Goal: Communication & Community: Answer question/provide support

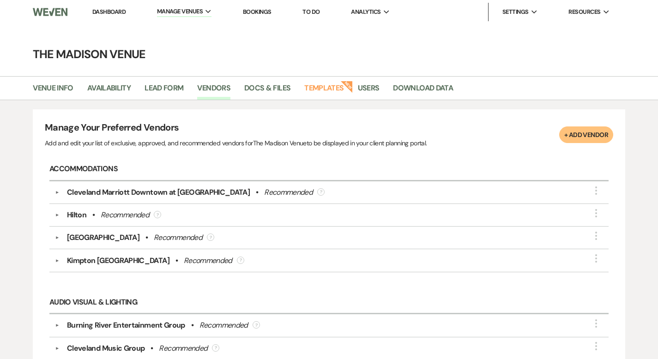
drag, startPoint x: 105, startPoint y: 9, endPoint x: 103, endPoint y: 16, distance: 7.3
click at [105, 9] on link "Dashboard" at bounding box center [108, 12] width 33 height 8
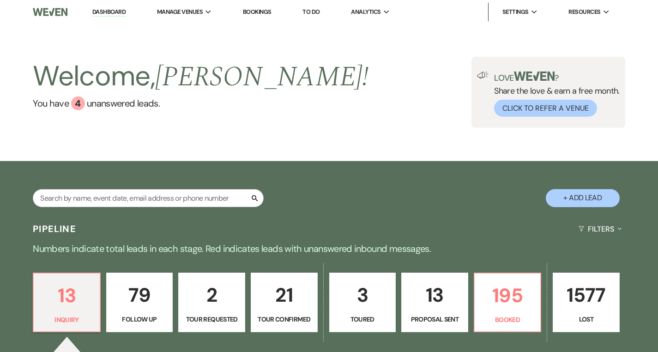
scroll to position [220, 0]
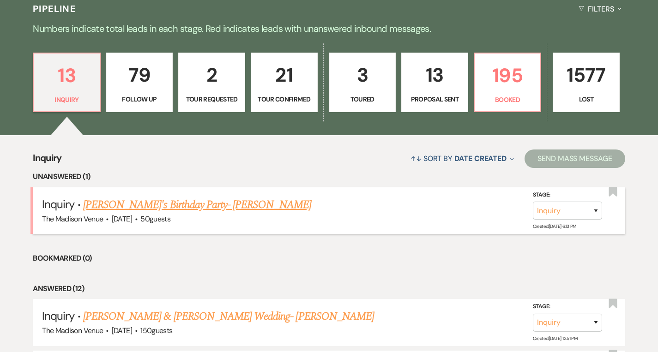
click at [133, 208] on link "[PERSON_NAME]'s Birthday Party- [PERSON_NAME]" at bounding box center [197, 205] width 228 height 17
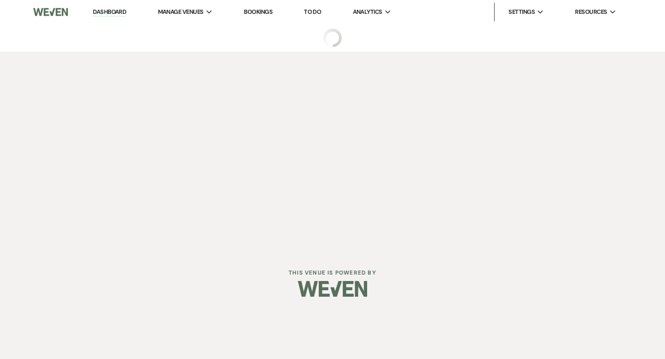
select select "5"
select select "4"
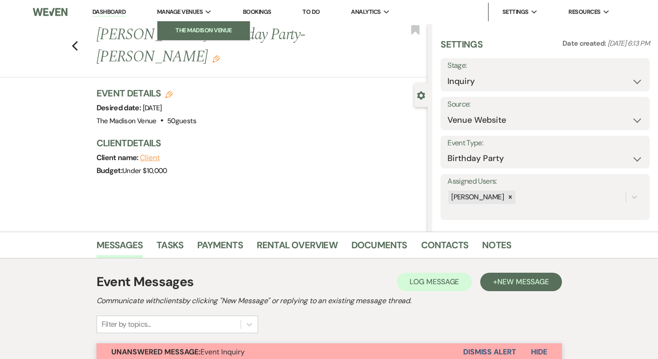
click at [187, 32] on li "The Madison Venue" at bounding box center [203, 30] width 83 height 9
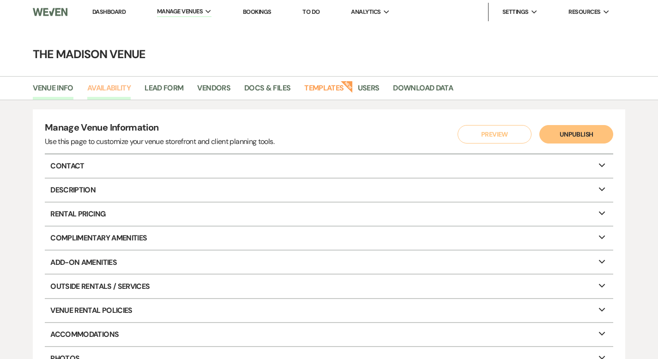
click at [104, 82] on link "Availability" at bounding box center [108, 91] width 43 height 18
select select "3"
select select "2026"
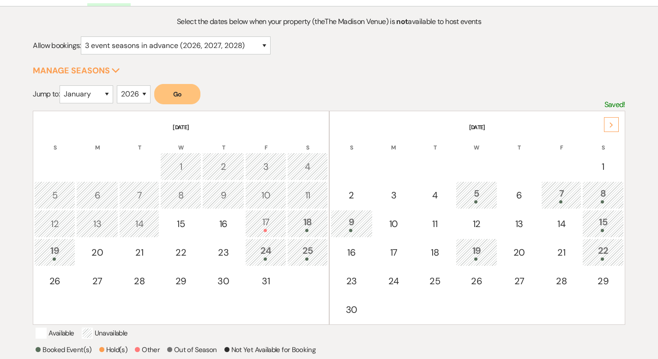
scroll to position [94, 0]
click at [610, 120] on div "Next" at bounding box center [611, 124] width 15 height 15
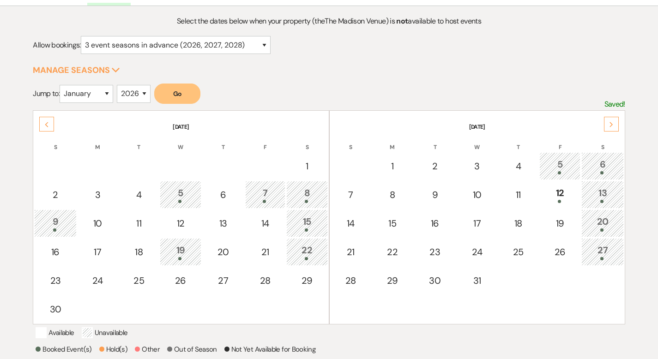
click at [610, 120] on div "Next" at bounding box center [611, 124] width 15 height 15
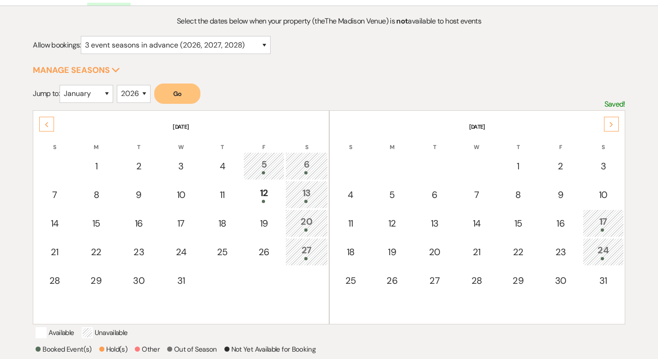
click at [610, 120] on div "Next" at bounding box center [611, 124] width 15 height 15
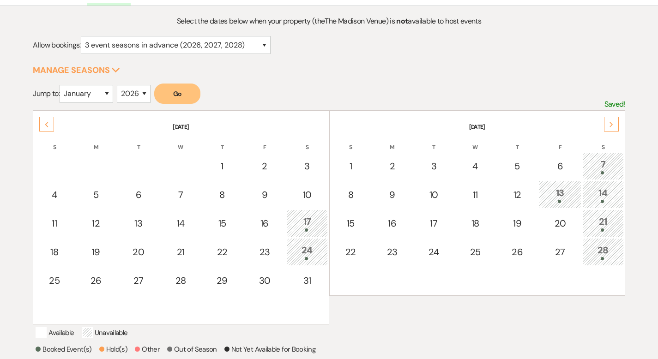
click at [616, 123] on div "Next" at bounding box center [611, 124] width 15 height 15
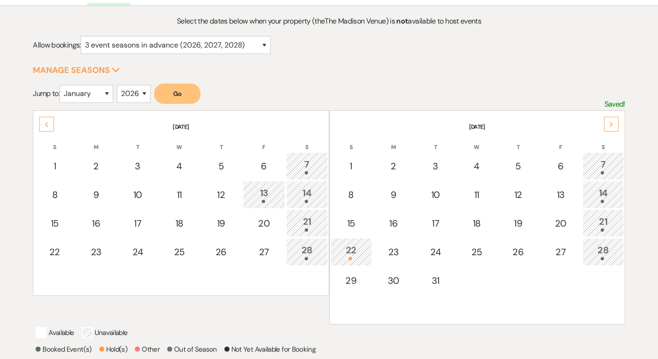
click at [616, 123] on div "Next" at bounding box center [611, 124] width 15 height 15
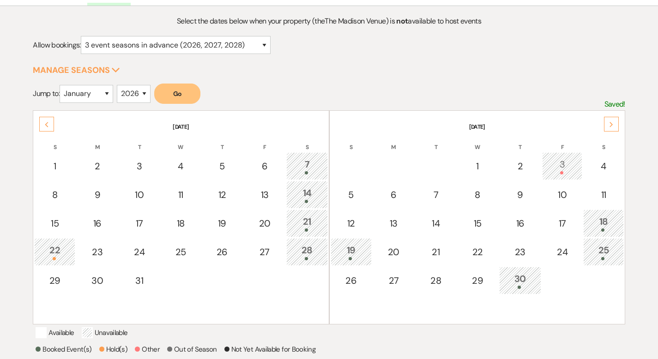
click at [616, 123] on div "Next" at bounding box center [611, 124] width 15 height 15
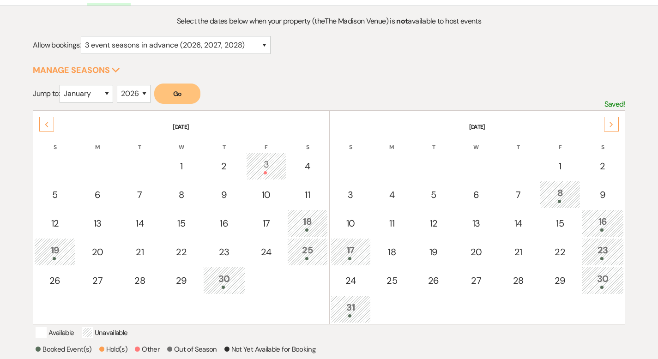
click at [616, 123] on div "Next" at bounding box center [611, 124] width 15 height 15
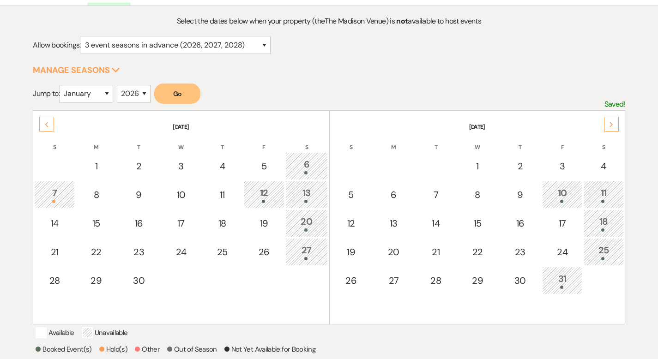
click at [616, 123] on div "Next" at bounding box center [611, 124] width 15 height 15
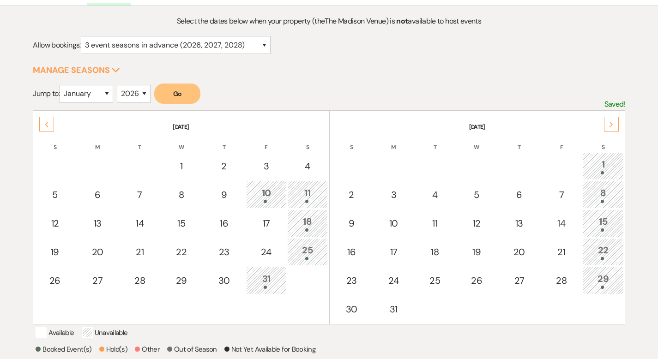
click at [616, 123] on div "Next" at bounding box center [611, 124] width 15 height 15
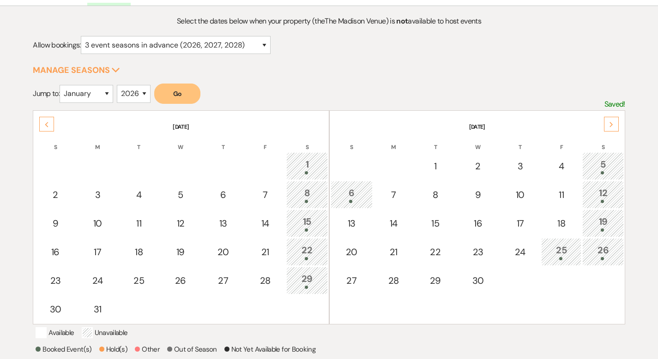
click at [616, 123] on div "Next" at bounding box center [611, 124] width 15 height 15
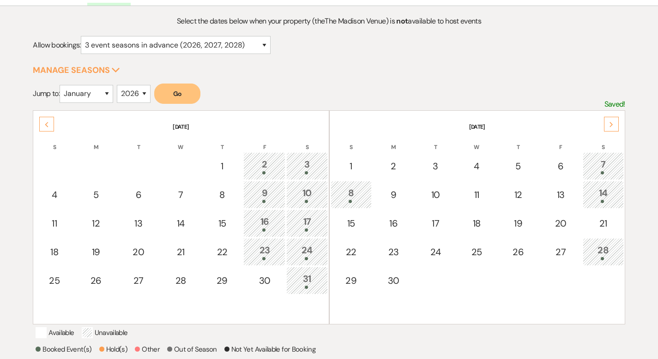
click at [616, 123] on div "Next" at bounding box center [611, 124] width 15 height 15
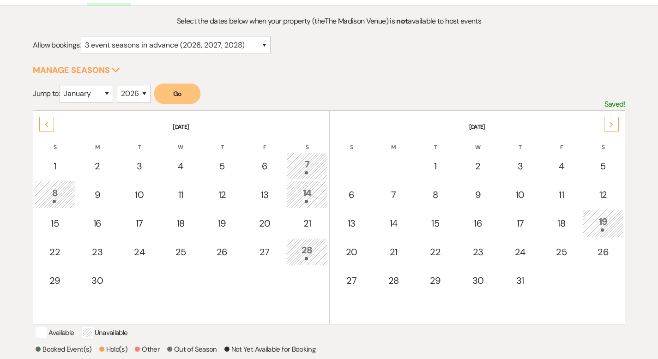
click at [616, 123] on div "Next" at bounding box center [611, 124] width 15 height 15
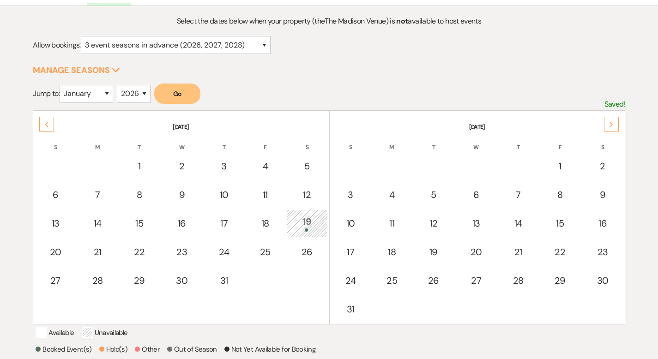
click at [616, 123] on div "Next" at bounding box center [611, 124] width 15 height 15
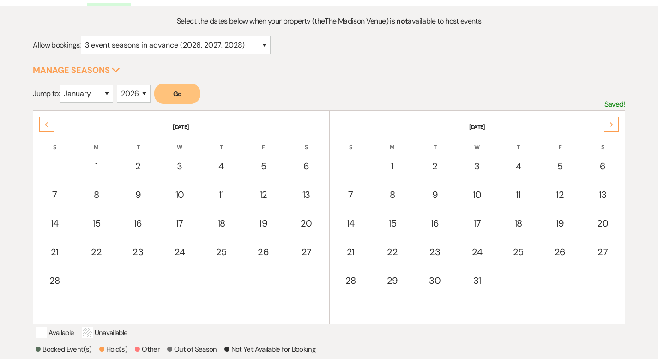
click at [616, 123] on div "Next" at bounding box center [611, 124] width 15 height 15
click at [45, 122] on icon "Previous" at bounding box center [46, 125] width 5 height 6
click at [48, 120] on div "Previous" at bounding box center [46, 124] width 15 height 15
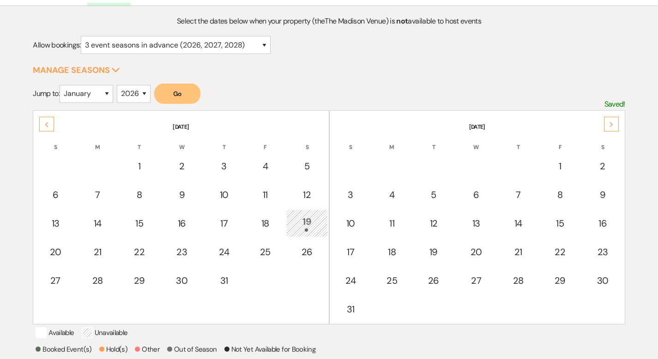
click at [48, 120] on div "Previous" at bounding box center [46, 124] width 15 height 15
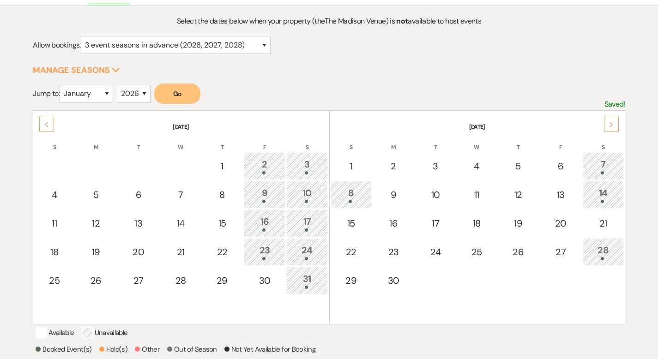
click at [48, 120] on div "Previous" at bounding box center [46, 124] width 15 height 15
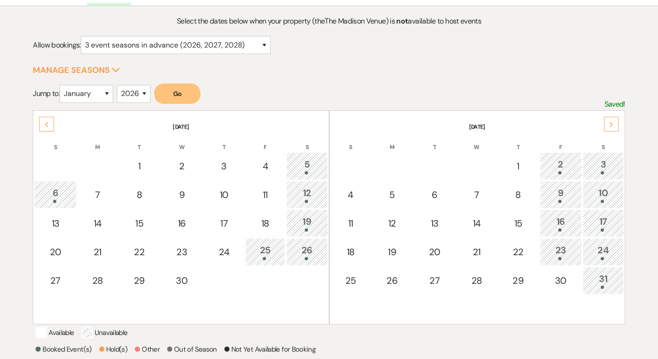
click at [48, 120] on div "Previous" at bounding box center [46, 124] width 15 height 15
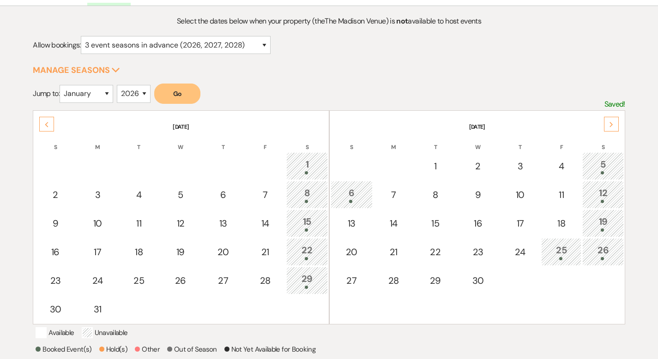
click at [46, 119] on div "Previous" at bounding box center [46, 124] width 15 height 15
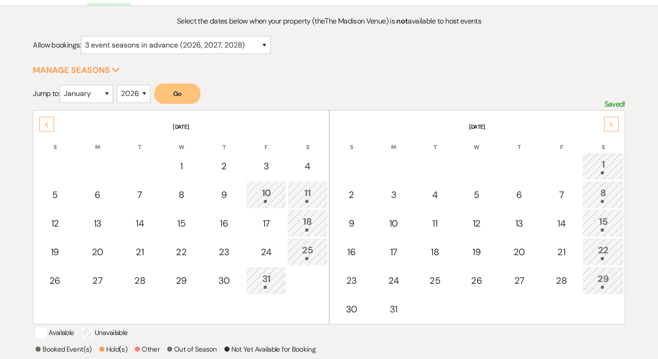
click at [46, 119] on div "Previous" at bounding box center [46, 124] width 15 height 15
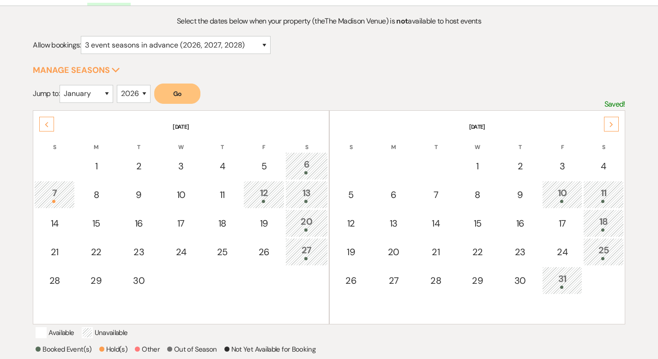
click at [46, 119] on div "Previous" at bounding box center [46, 124] width 15 height 15
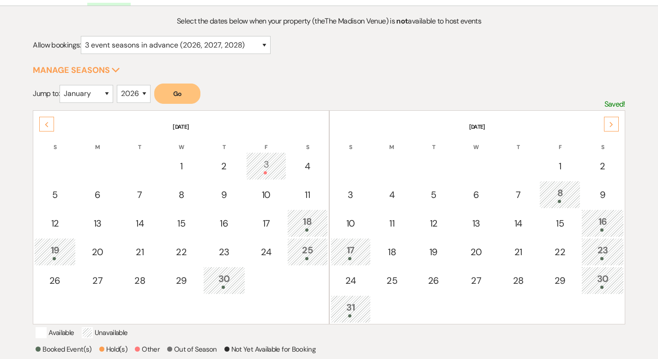
click at [46, 119] on div "Previous" at bounding box center [46, 124] width 15 height 15
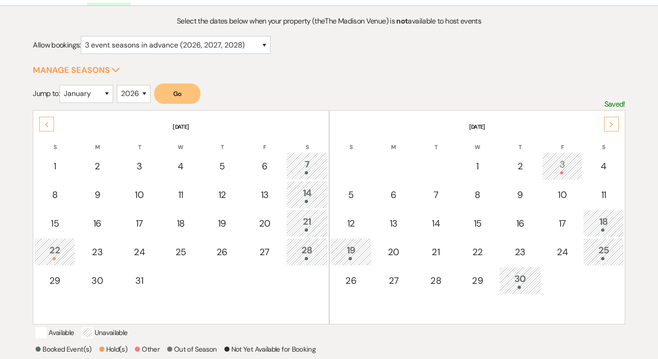
click at [46, 119] on div "Previous" at bounding box center [46, 124] width 15 height 15
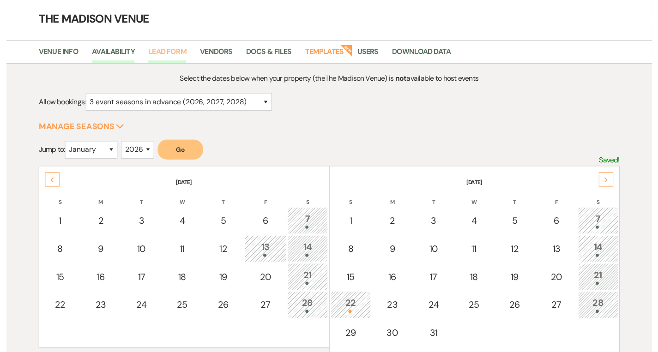
scroll to position [0, 0]
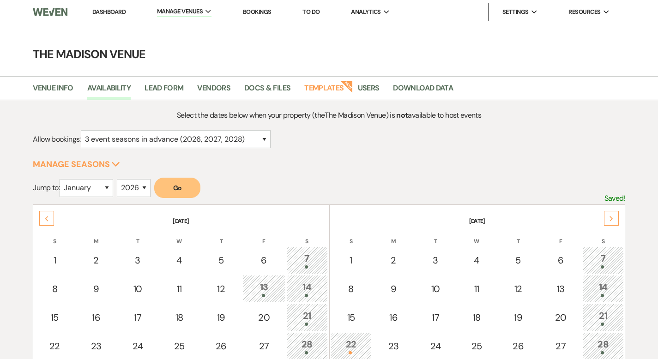
click at [108, 12] on link "Dashboard" at bounding box center [108, 12] width 33 height 8
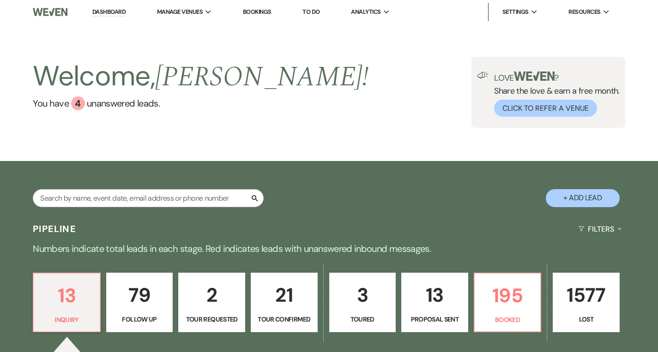
scroll to position [349, 0]
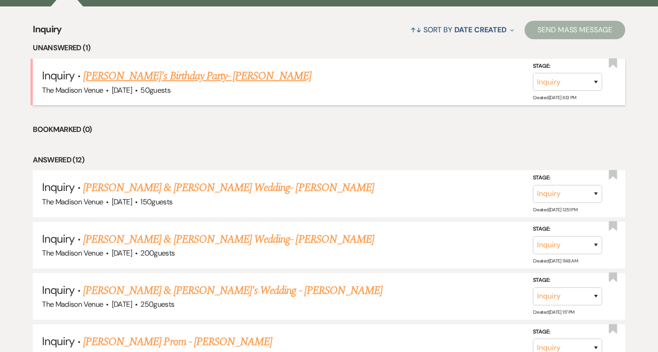
click at [152, 80] on link "[PERSON_NAME]'s Birthday Party- [PERSON_NAME]" at bounding box center [197, 76] width 228 height 17
select select "5"
select select "4"
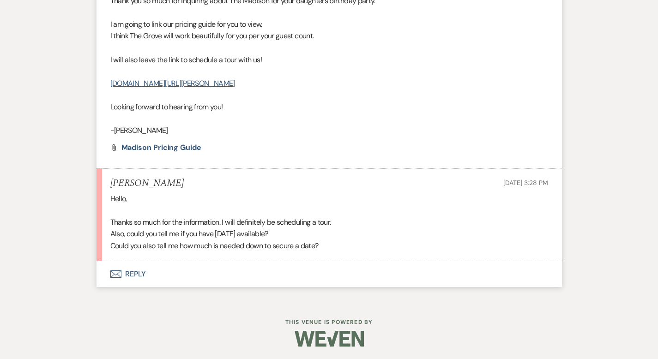
scroll to position [612, 0]
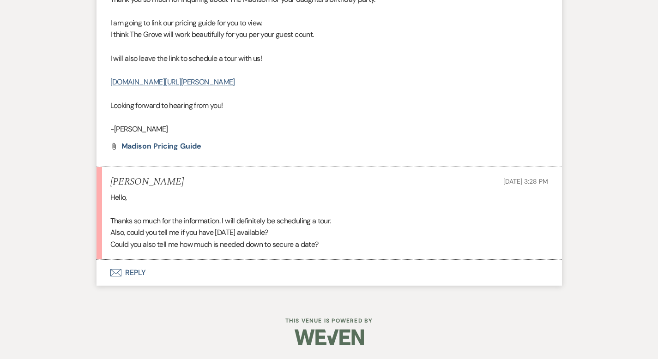
click at [109, 270] on button "Envelope Reply" at bounding box center [328, 273] width 465 height 26
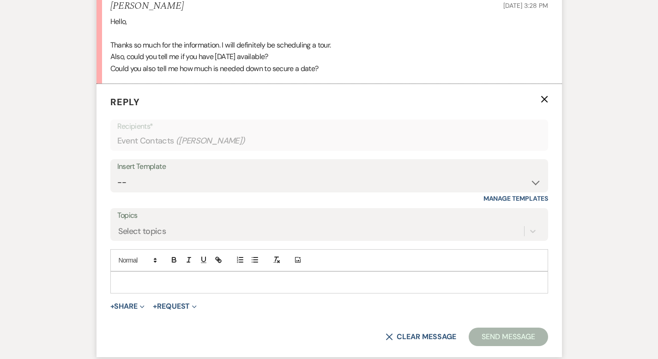
scroll to position [787, 0]
click at [118, 279] on p at bounding box center [329, 282] width 423 height 10
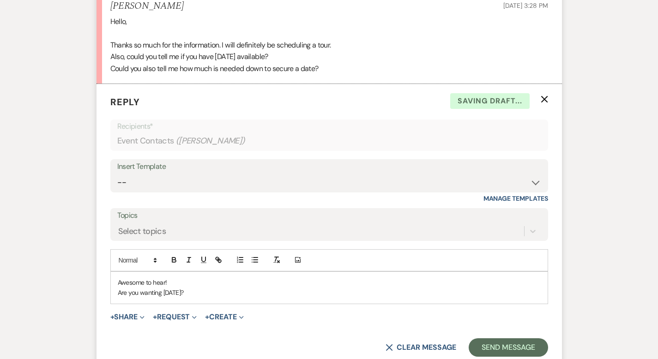
click at [118, 292] on p "Are you wanting [DATE]?" at bounding box center [329, 293] width 423 height 10
click at [403, 299] on div "Awesome to hear! You are asking about [DATE] right? If so, the 16th is a [DATE]…" at bounding box center [329, 288] width 437 height 32
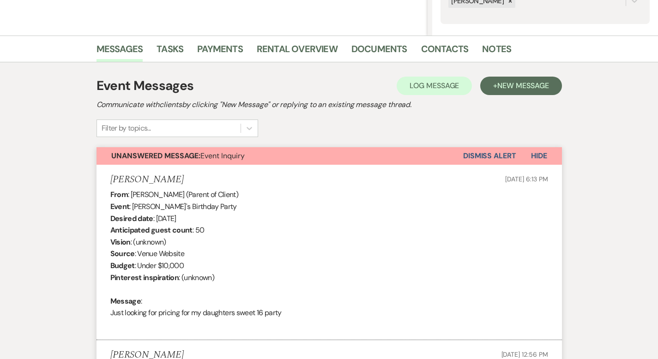
scroll to position [0, 0]
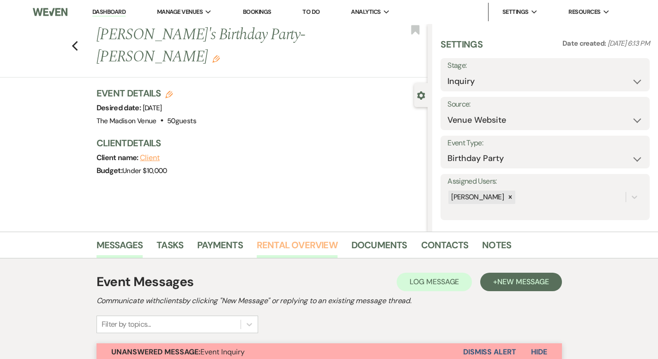
click at [270, 240] on link "Rental Overview" at bounding box center [297, 248] width 81 height 20
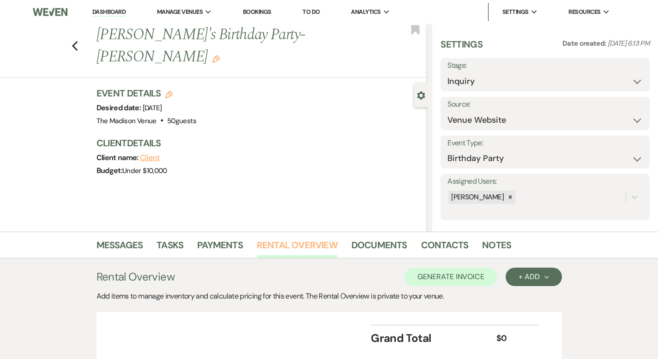
scroll to position [69, 0]
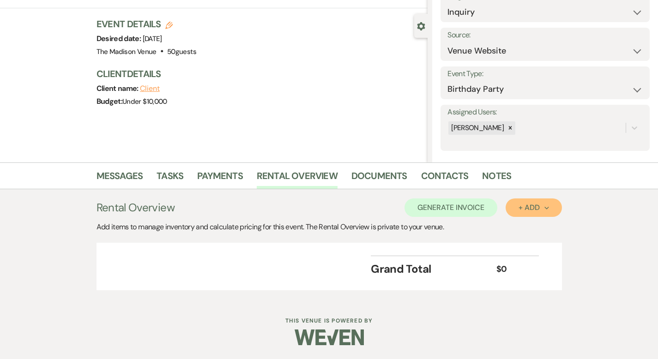
click at [548, 211] on div "+ Add Next" at bounding box center [533, 207] width 30 height 7
click at [552, 242] on button "Category" at bounding box center [529, 243] width 48 height 14
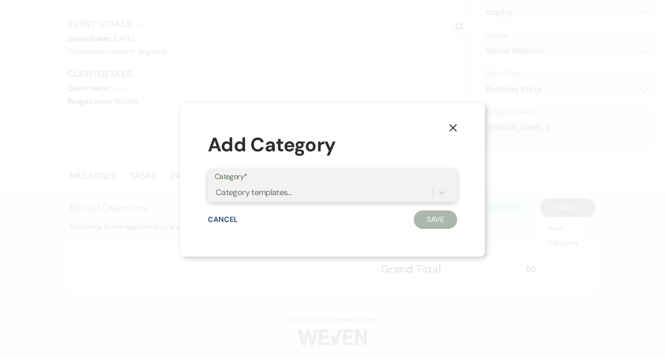
click at [367, 197] on div "Category templates..." at bounding box center [324, 192] width 218 height 16
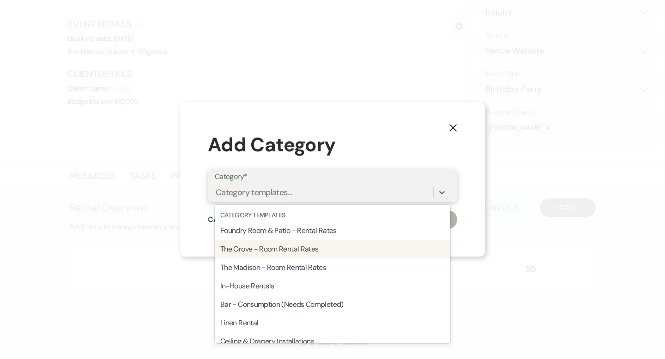
click at [333, 246] on div "The Grove - Room Rental Rates" at bounding box center [332, 249] width 235 height 18
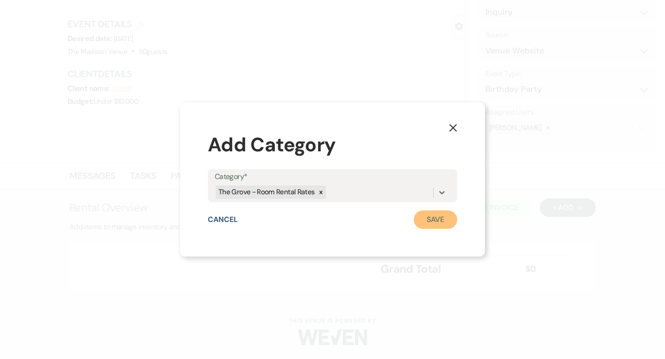
click at [439, 225] on button "Save" at bounding box center [435, 219] width 43 height 18
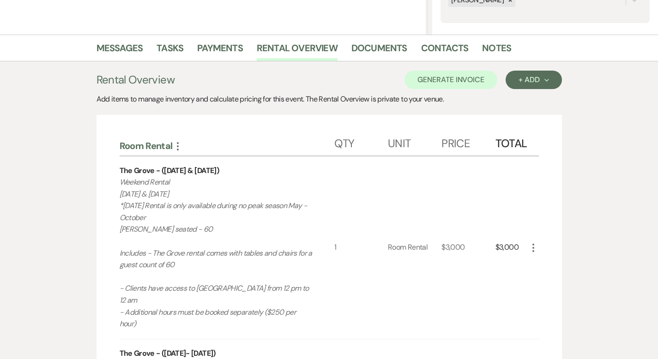
scroll to position [198, 0]
click at [539, 241] on icon "More" at bounding box center [533, 246] width 11 height 11
click at [574, 272] on button "X Delete" at bounding box center [553, 279] width 50 height 15
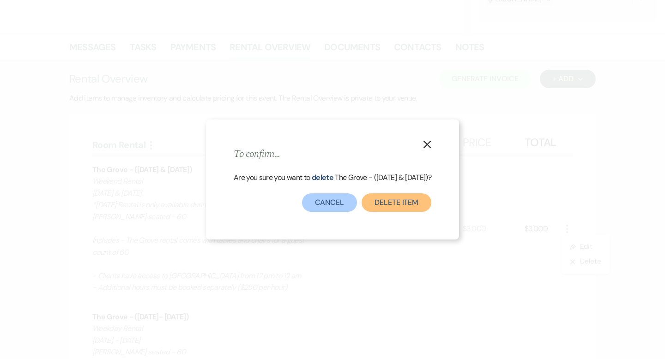
click at [408, 204] on button "Delete Item" at bounding box center [396, 202] width 70 height 18
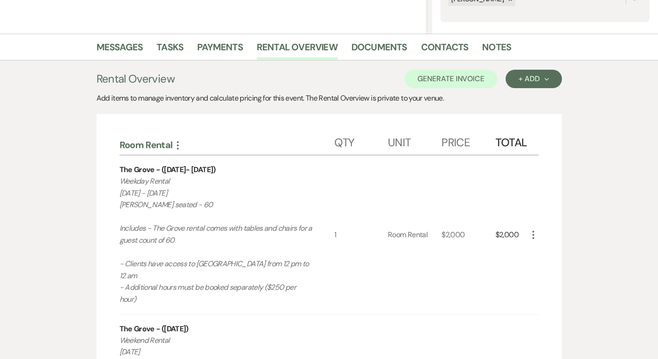
click at [539, 229] on icon "More" at bounding box center [533, 234] width 11 height 11
click at [577, 260] on button "X Delete" at bounding box center [553, 267] width 50 height 15
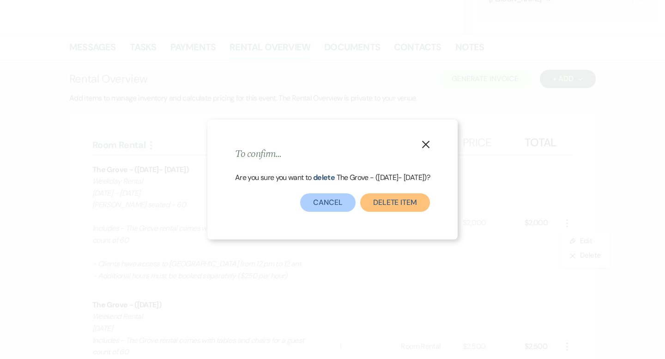
click at [421, 203] on button "Delete Item" at bounding box center [395, 202] width 70 height 18
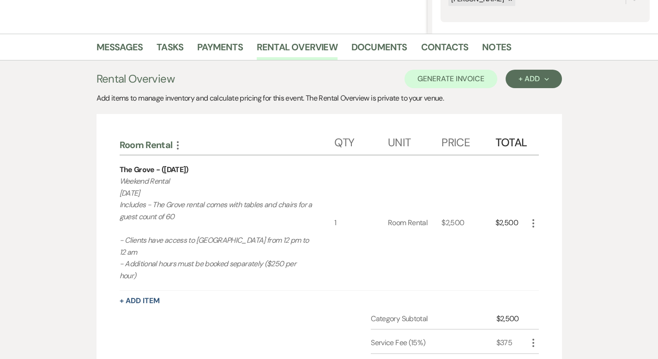
click at [539, 218] on icon "More" at bounding box center [533, 223] width 11 height 11
click at [543, 252] on icon "X" at bounding box center [541, 255] width 6 height 7
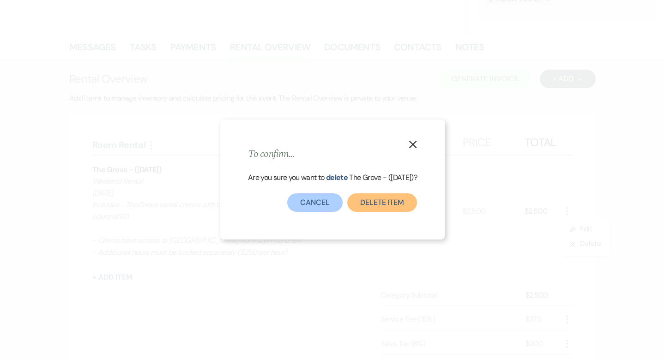
click at [380, 194] on button "Delete Item" at bounding box center [382, 202] width 70 height 18
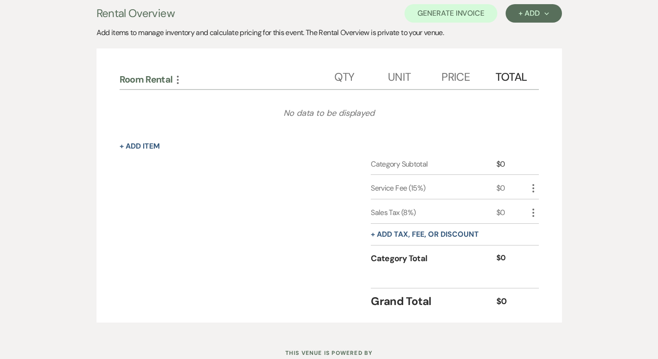
scroll to position [295, 0]
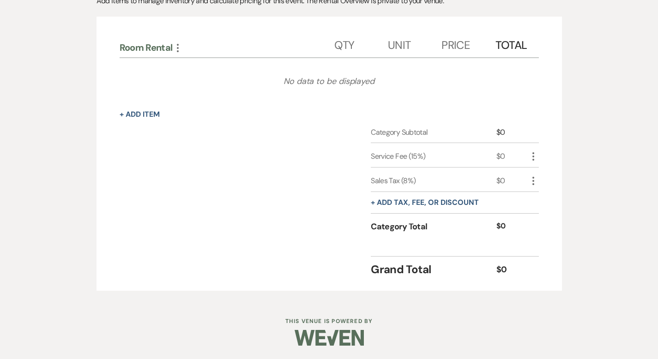
click at [177, 48] on use "button" at bounding box center [178, 48] width 2 height 8
click at [177, 66] on button "Pencil Edit Category Name" at bounding box center [218, 65] width 93 height 15
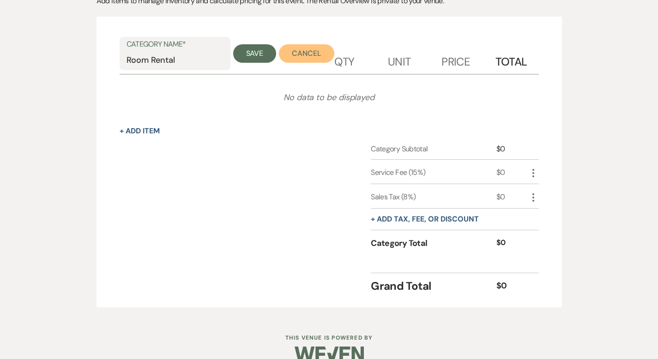
click at [279, 51] on button "Cancel" at bounding box center [306, 53] width 55 height 18
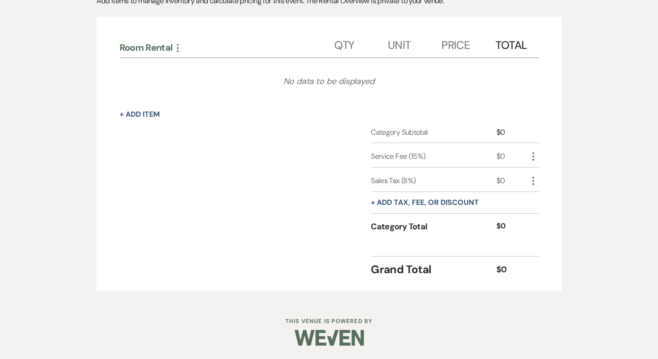
click at [172, 42] on icon "More" at bounding box center [177, 47] width 11 height 11
click at [159, 27] on div "Room Rental More Pencil Edit Category Name Qty Unit Price Total No data to be d…" at bounding box center [328, 154] width 465 height 274
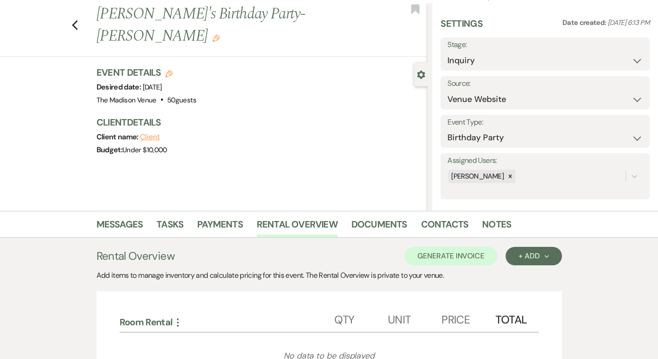
scroll to position [0, 0]
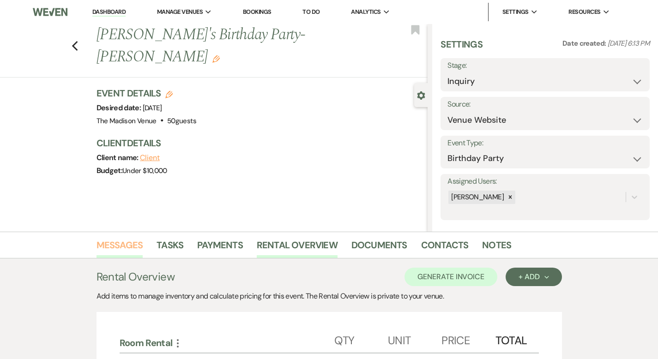
click at [96, 241] on link "Messages" at bounding box center [119, 248] width 47 height 20
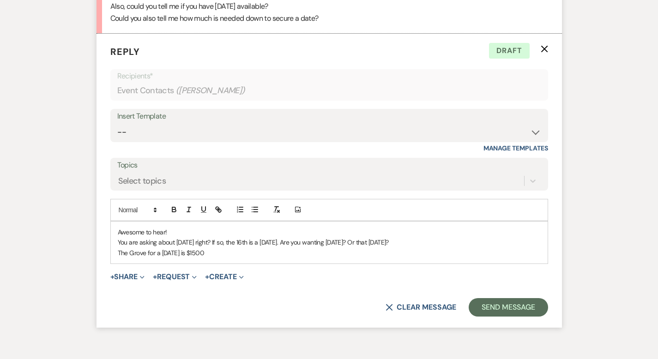
scroll to position [890, 0]
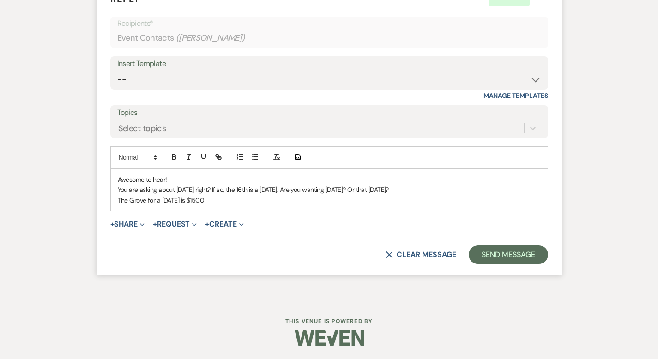
click at [197, 198] on p "The Grove for a [DATE] is $1500" at bounding box center [329, 200] width 423 height 10
click at [374, 198] on p "The Grove for a [DATE] is $1500. We have a package for non alcoholic beverages …" at bounding box center [329, 200] width 423 height 10
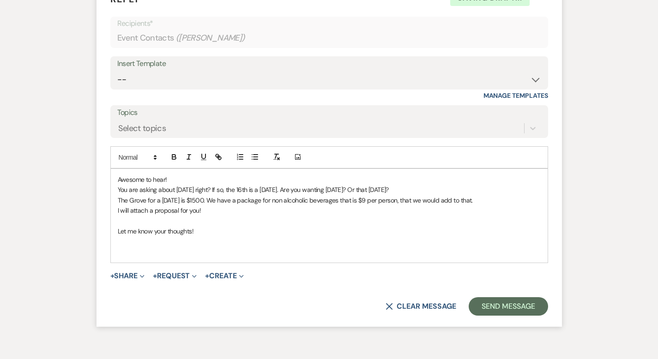
click at [104, 263] on form "Reply X Saving draft... Recipients* Event Contacts ( [PERSON_NAME] ) Insert Tem…" at bounding box center [328, 154] width 465 height 346
click at [118, 241] on p at bounding box center [329, 241] width 423 height 10
click at [118, 252] on p at bounding box center [329, 252] width 423 height 10
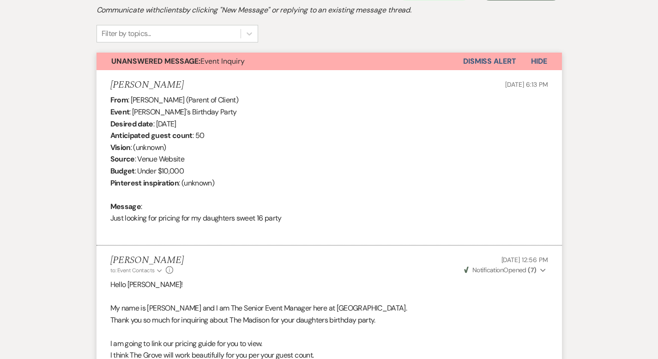
scroll to position [0, 0]
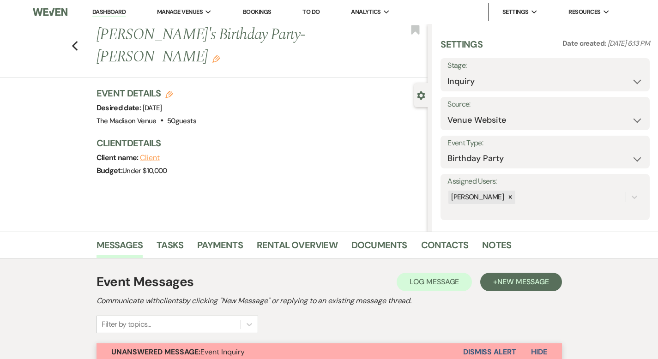
click at [244, 230] on div "Previous [PERSON_NAME]'s Birthday Party- [PERSON_NAME] Edit Bookmark Gear Setti…" at bounding box center [213, 128] width 427 height 208
click at [257, 245] on link "Rental Overview" at bounding box center [297, 248] width 81 height 20
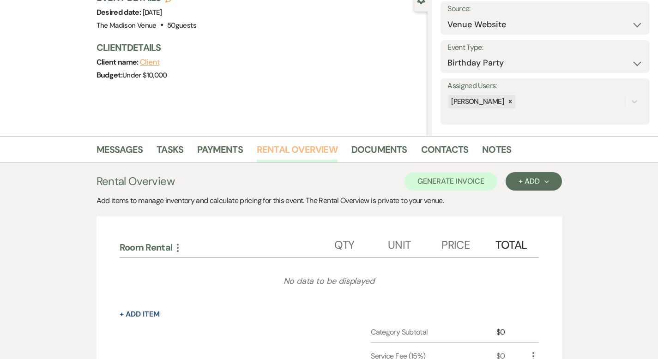
scroll to position [171, 0]
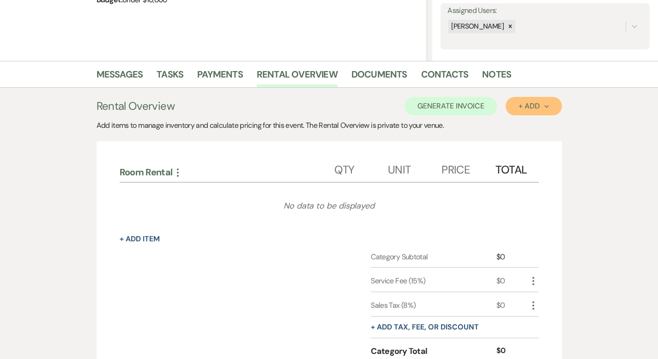
click at [548, 104] on div "+ Add Next" at bounding box center [533, 105] width 30 height 7
click at [554, 137] on button "Category" at bounding box center [529, 141] width 48 height 14
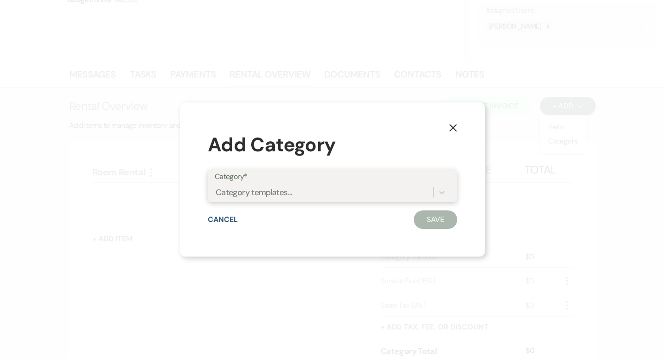
click at [331, 196] on div "Category templates..." at bounding box center [324, 192] width 218 height 16
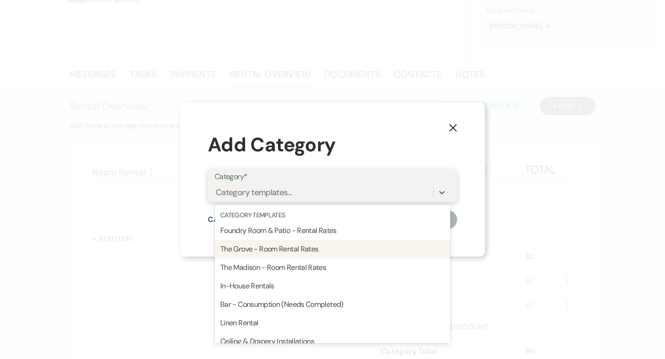
click at [315, 250] on div "The Grove - Room Rental Rates" at bounding box center [332, 249] width 235 height 18
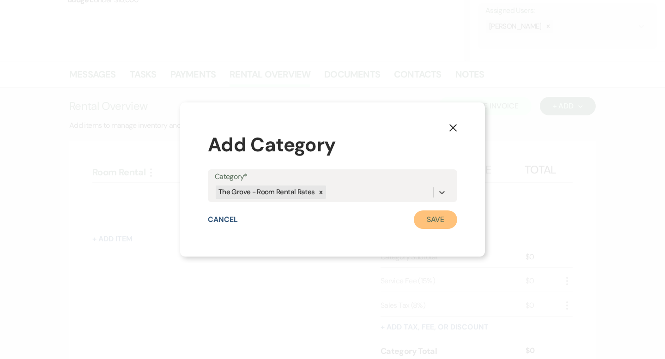
click at [429, 219] on button "Save" at bounding box center [435, 219] width 43 height 18
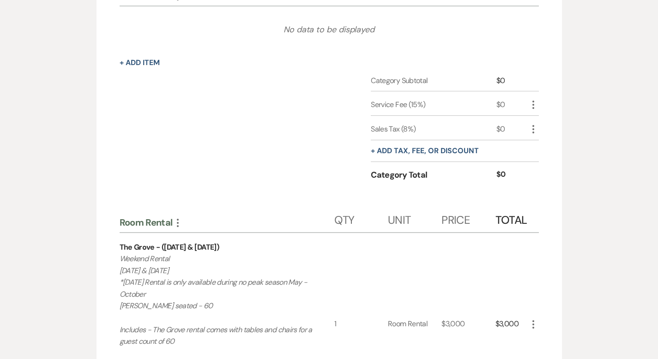
scroll to position [224, 0]
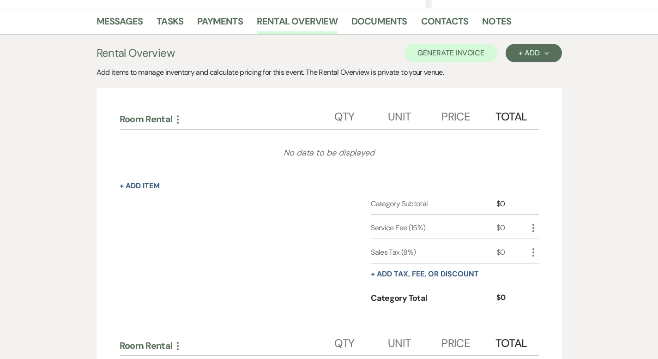
click at [172, 120] on icon "More" at bounding box center [177, 119] width 11 height 11
click at [174, 136] on button "Expand Move Down" at bounding box center [217, 137] width 91 height 15
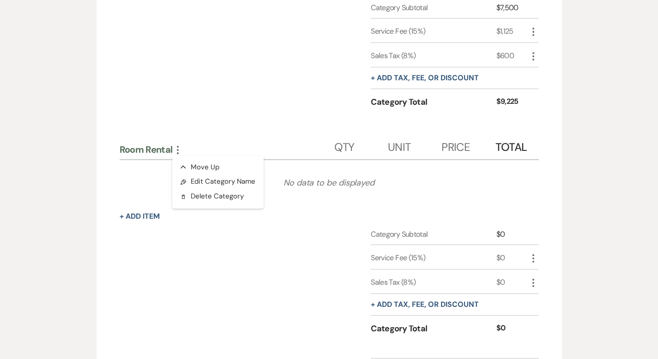
scroll to position [882, 0]
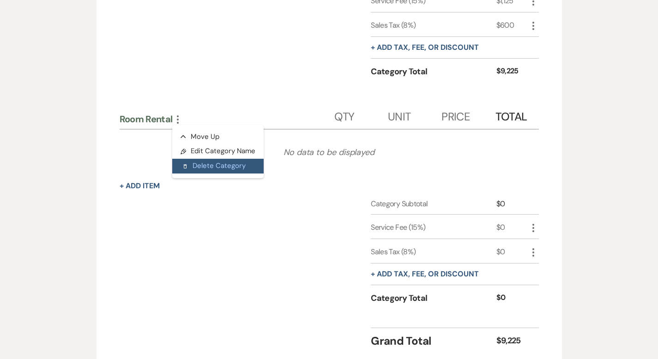
click at [180, 159] on button "Delete Delete Category" at bounding box center [217, 166] width 91 height 15
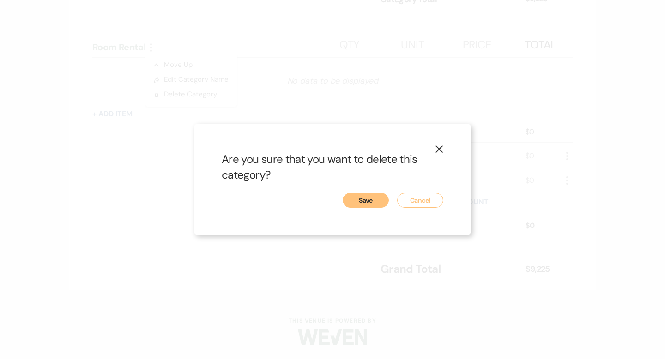
drag, startPoint x: 348, startPoint y: 198, endPoint x: 342, endPoint y: 200, distance: 5.6
click at [348, 197] on button "Save" at bounding box center [365, 200] width 46 height 15
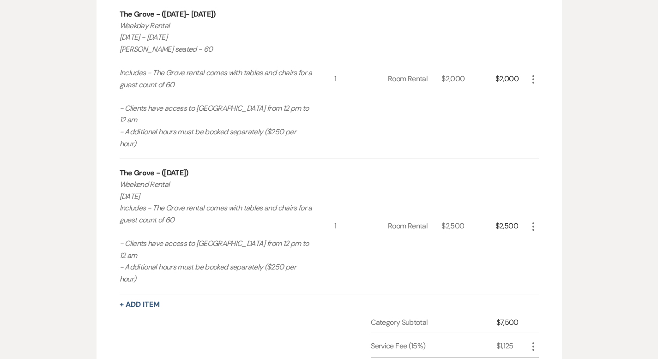
scroll to position [503, 0]
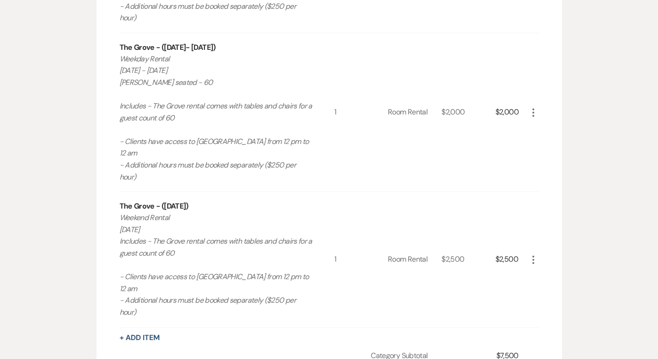
click at [539, 107] on icon "More" at bounding box center [533, 112] width 11 height 11
click at [577, 138] on button "X Delete" at bounding box center [553, 145] width 50 height 15
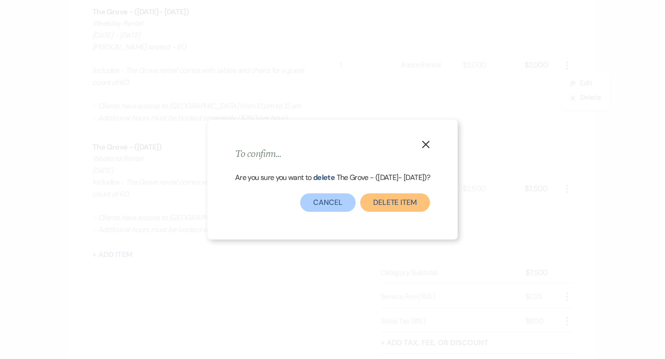
click at [385, 203] on button "Delete Item" at bounding box center [395, 202] width 70 height 18
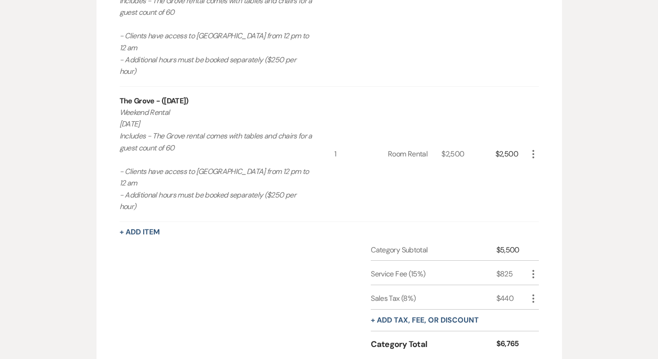
scroll to position [265, 0]
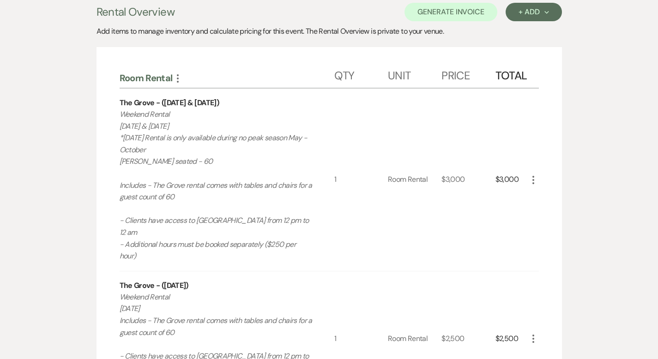
click at [539, 174] on icon "More" at bounding box center [533, 179] width 11 height 11
click at [577, 205] on button "X Delete" at bounding box center [553, 212] width 50 height 15
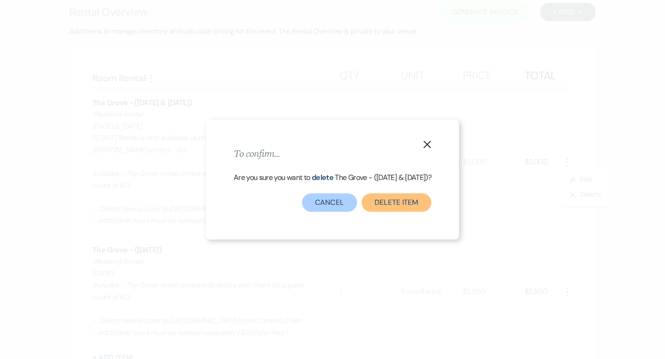
click at [402, 204] on button "Delete Item" at bounding box center [396, 202] width 70 height 18
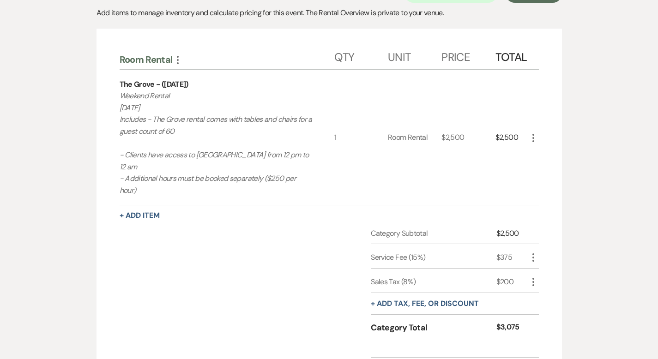
scroll to position [361, 0]
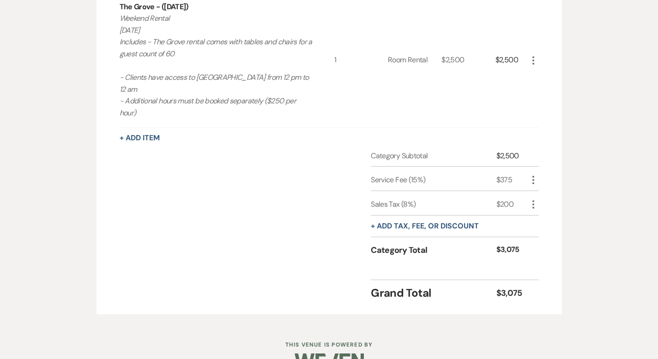
click at [534, 56] on use "button" at bounding box center [533, 60] width 2 height 8
click at [574, 71] on button "Pencil Edit" at bounding box center [552, 78] width 48 height 15
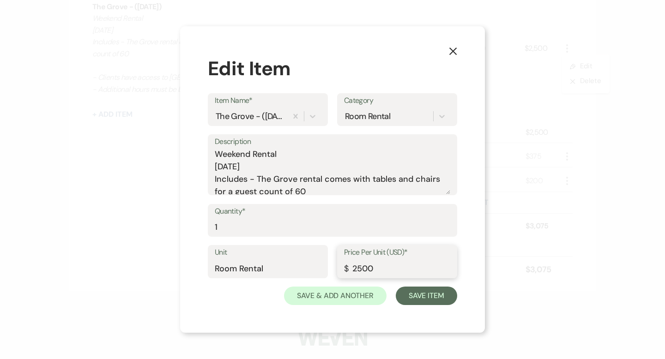
click at [385, 265] on input "2500" at bounding box center [397, 268] width 106 height 18
click at [385, 264] on input "2500" at bounding box center [397, 268] width 106 height 18
type input "1500"
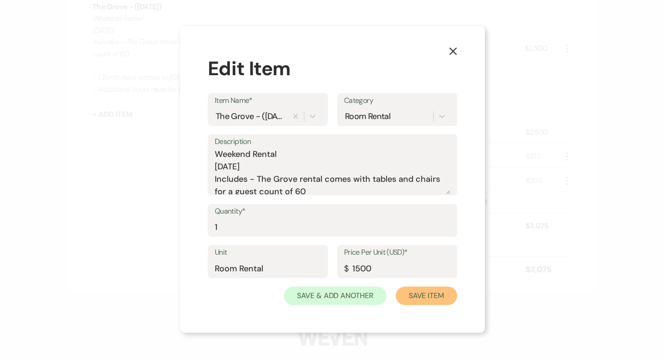
click at [427, 294] on button "Save Item" at bounding box center [426, 296] width 61 height 18
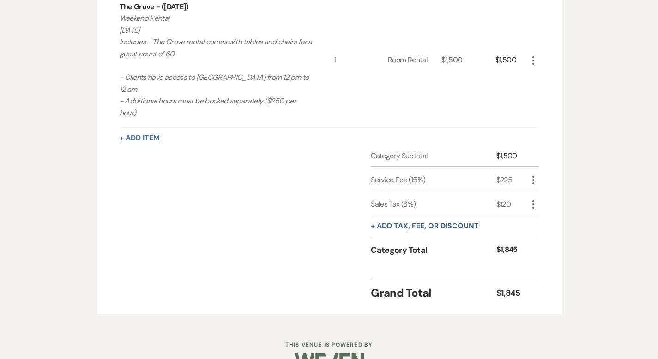
click at [120, 134] on button "+ Add Item" at bounding box center [140, 137] width 40 height 7
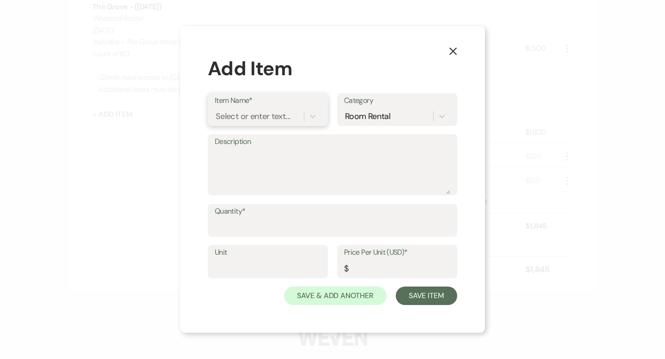
click at [265, 120] on div "Select or enter text..." at bounding box center [253, 116] width 74 height 12
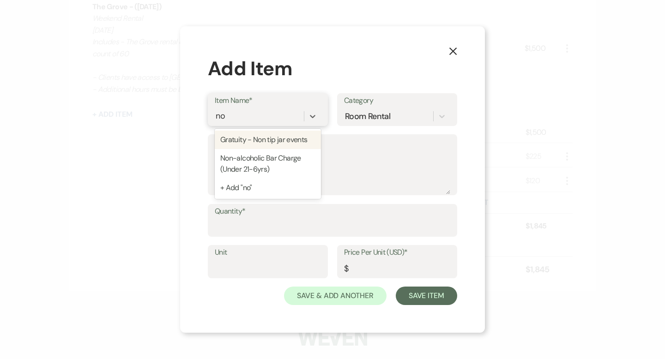
type input "non"
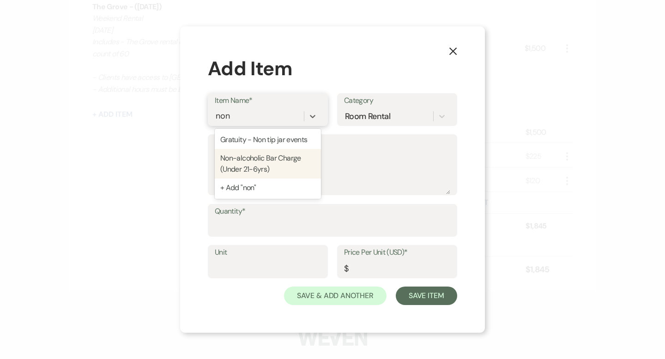
click at [272, 166] on div "Non-alcoholic Bar Charge (Under 21-6yrs)" at bounding box center [268, 164] width 106 height 30
type textarea "Pop's & [PERSON_NAME]'s Coke, Diet Coke, Sprite, Ginger Ale, Ginger Beer Club S…"
type input "Beverage"
type input "9"
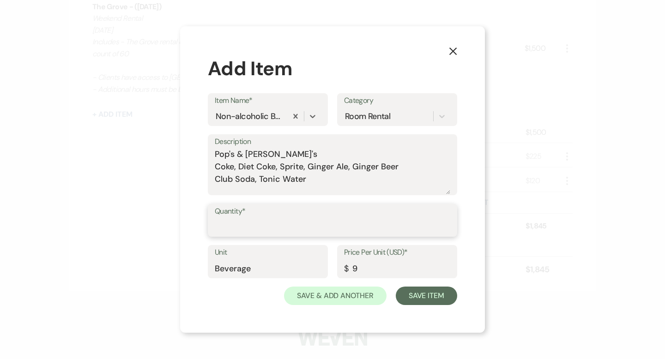
click at [239, 231] on input "Quantity*" at bounding box center [332, 227] width 235 height 18
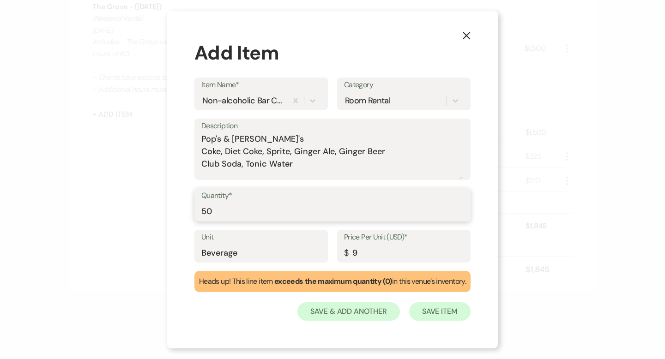
type input "50"
click at [443, 311] on button "Save Item" at bounding box center [439, 311] width 61 height 18
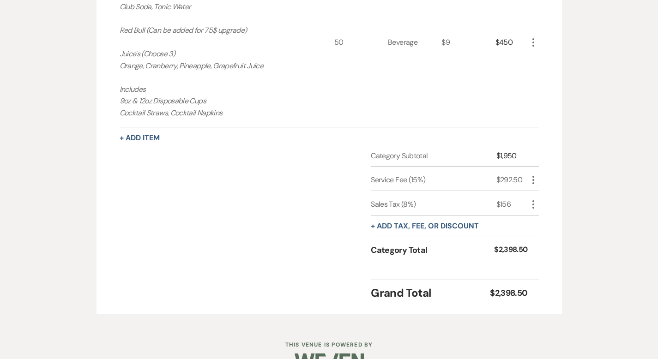
scroll to position [0, 0]
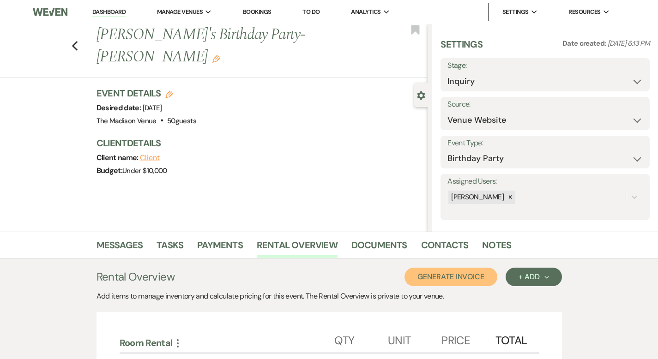
click at [490, 278] on button "Generate Invoice" at bounding box center [450, 277] width 93 height 18
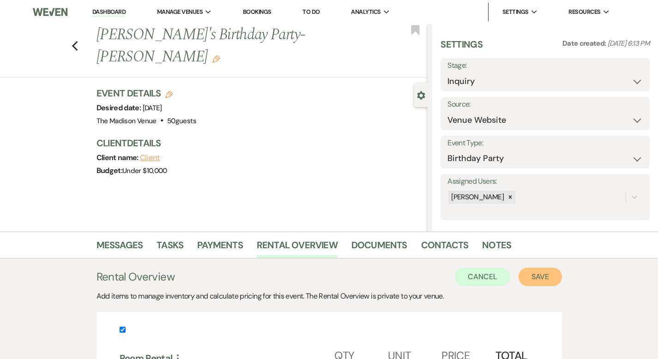
click at [562, 279] on button "Save" at bounding box center [539, 277] width 43 height 18
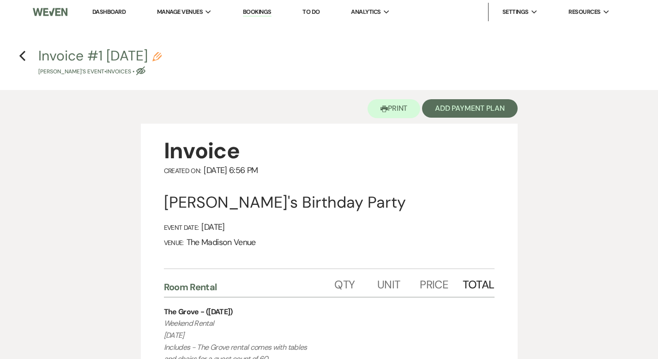
click at [162, 57] on icon "Pencil" at bounding box center [156, 56] width 9 height 9
select select "22"
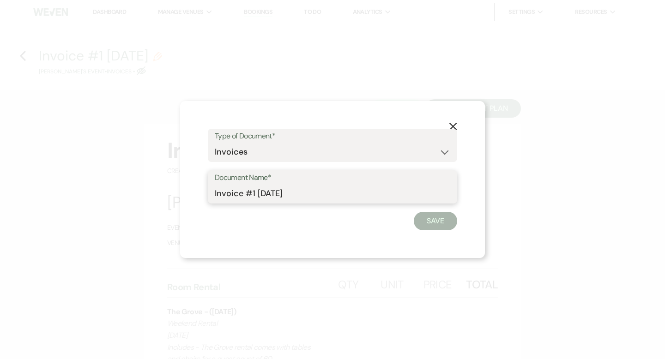
drag, startPoint x: 255, startPoint y: 193, endPoint x: 204, endPoint y: 191, distance: 51.7
click at [205, 191] on div "X Type of Document* Special Event Insurance Vendor Certificate of Insurance Con…" at bounding box center [332, 179] width 305 height 157
click at [242, 192] on input "Grove/juice and pops [DATE]" at bounding box center [332, 194] width 235 height 18
click at [287, 193] on input "Grove/Juice and pops [DATE]" at bounding box center [332, 194] width 235 height 18
type input "Grove/Juice and Pops [DATE]"
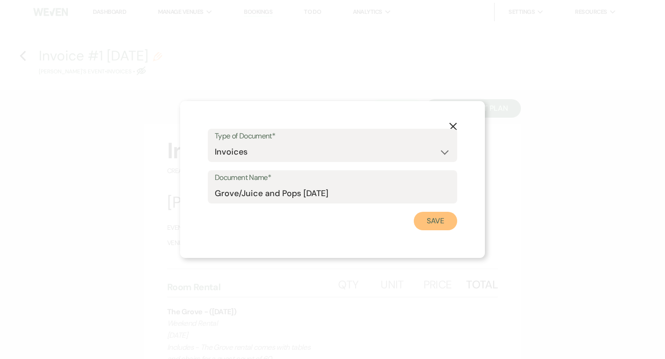
click at [424, 221] on button "Save" at bounding box center [435, 221] width 43 height 18
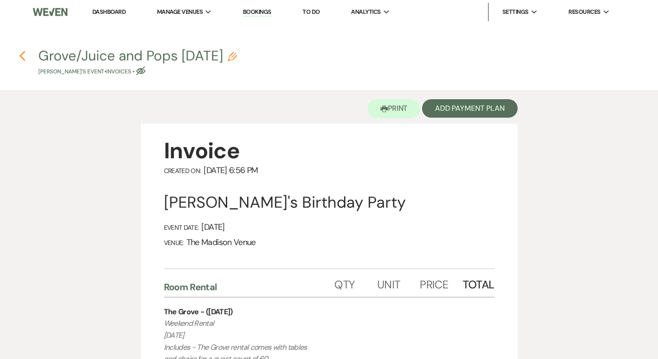
click at [23, 54] on use "button" at bounding box center [22, 56] width 6 height 10
select select "5"
select select "4"
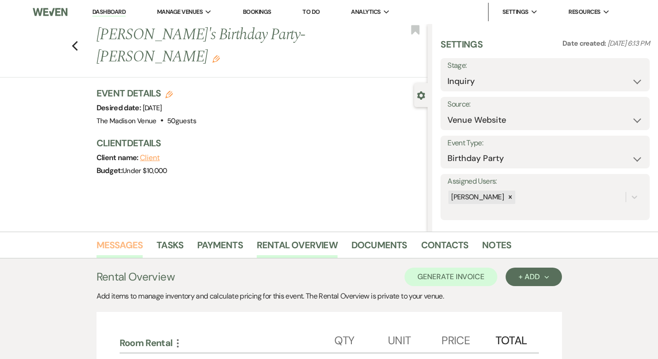
click at [96, 241] on link "Messages" at bounding box center [119, 248] width 47 height 20
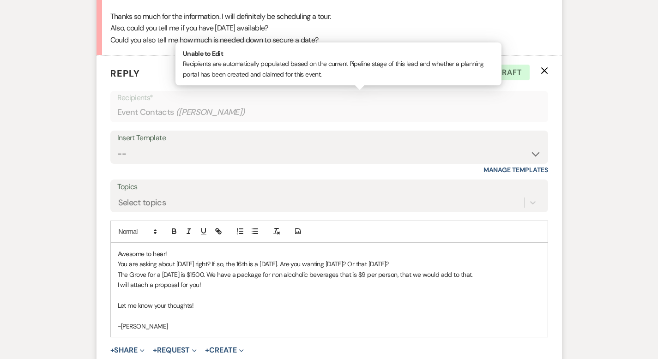
scroll to position [865, 0]
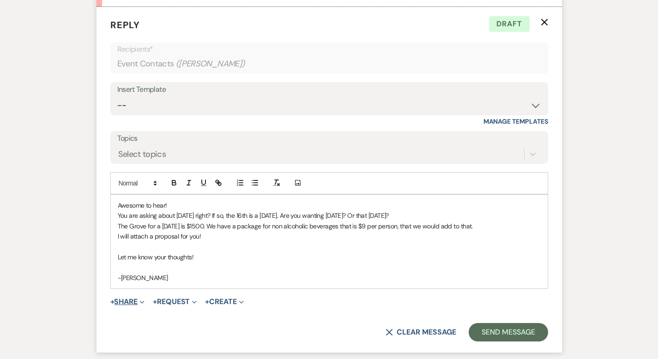
click at [110, 299] on button "+ Share Expand" at bounding box center [127, 301] width 35 height 7
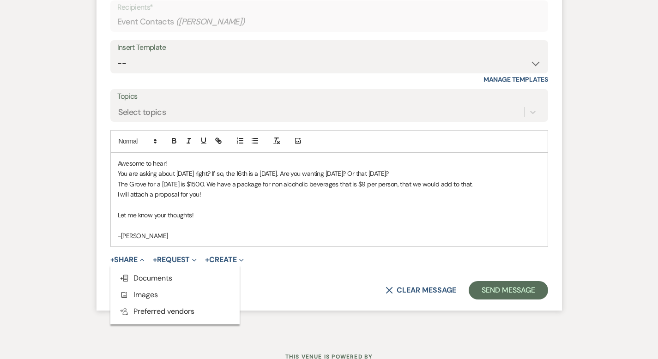
scroll to position [942, 0]
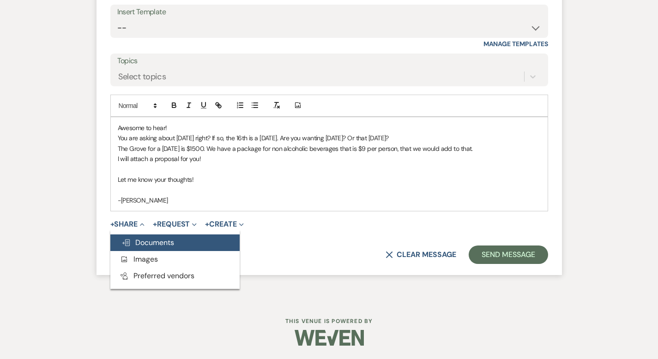
click at [127, 240] on span "Doc Upload Documents" at bounding box center [147, 243] width 53 height 10
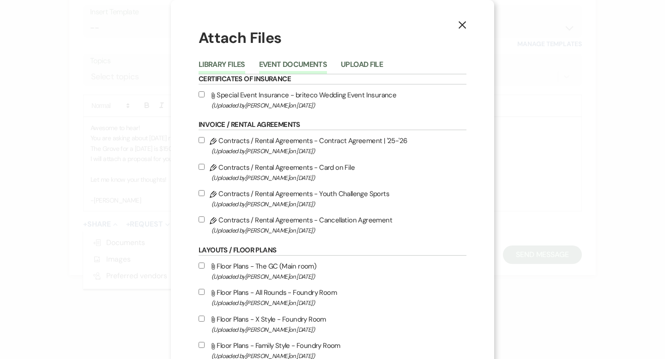
click at [291, 64] on button "Event Documents" at bounding box center [293, 67] width 68 height 13
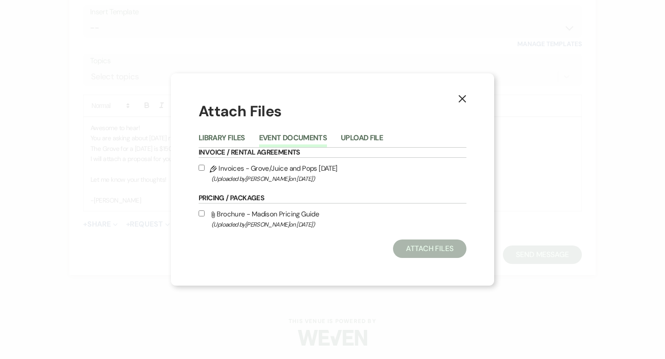
click at [200, 168] on input "Pencil Invoices - Grove/Juice and Pops [DATE] (Uploaded by [PERSON_NAME] on [DA…" at bounding box center [201, 168] width 6 height 6
checkbox input "true"
click at [405, 246] on button "Attach Files" at bounding box center [429, 249] width 73 height 18
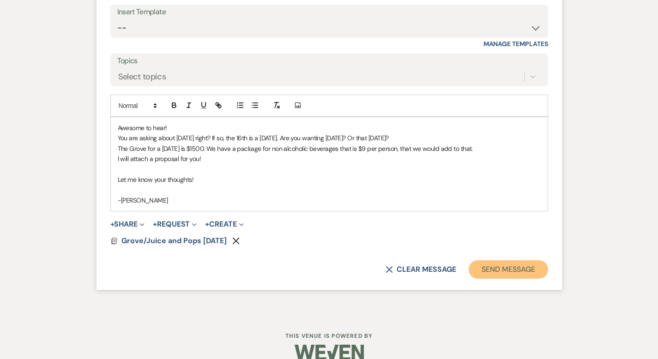
click at [526, 258] on form "Reply X Saving draft... Recipients* Event Contacts ( [PERSON_NAME] ) Insert Tem…" at bounding box center [328, 109] width 465 height 360
click at [526, 267] on button "Send Message" at bounding box center [507, 269] width 79 height 18
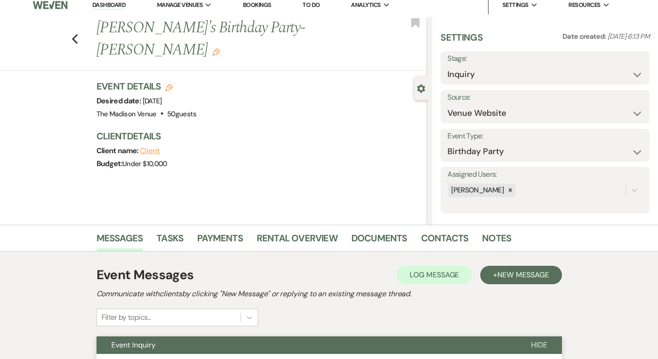
scroll to position [0, 0]
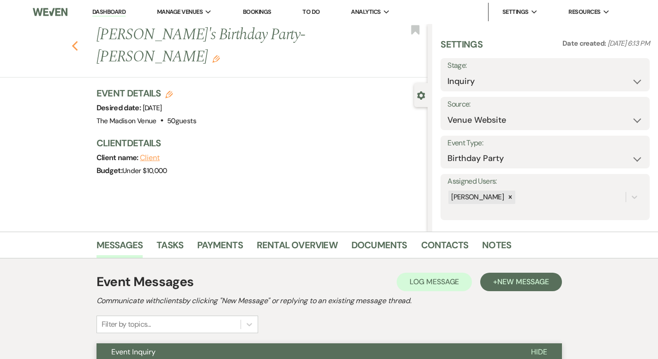
click at [72, 41] on use "button" at bounding box center [75, 46] width 6 height 10
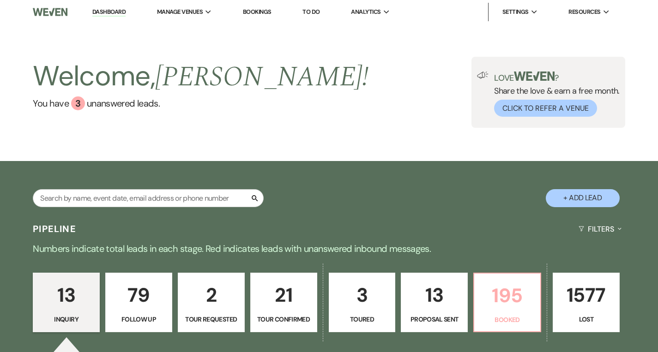
click at [506, 290] on p "195" at bounding box center [507, 295] width 55 height 31
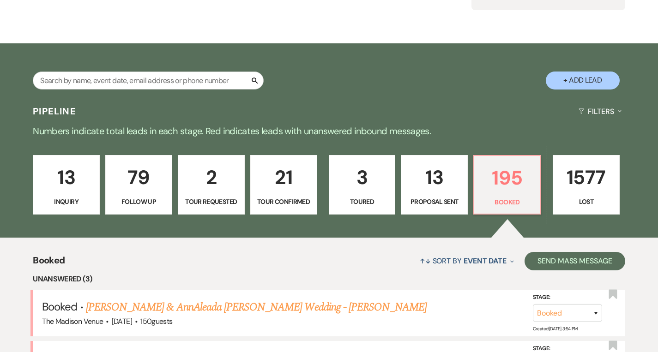
scroll to position [329, 0]
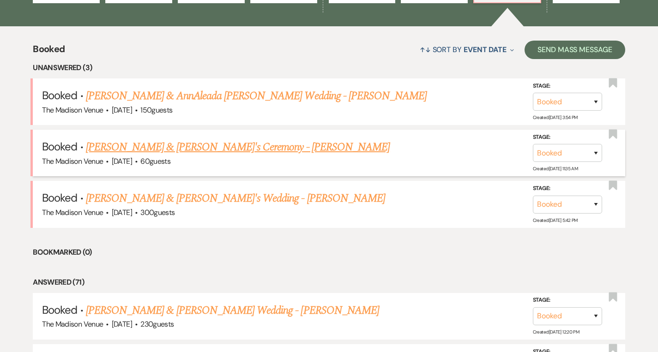
click at [201, 145] on link "[PERSON_NAME] & [PERSON_NAME]'s Ceremony - [PERSON_NAME]" at bounding box center [238, 147] width 304 height 17
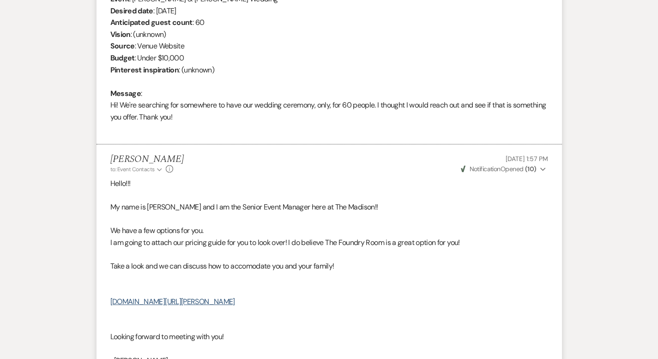
scroll to position [769, 0]
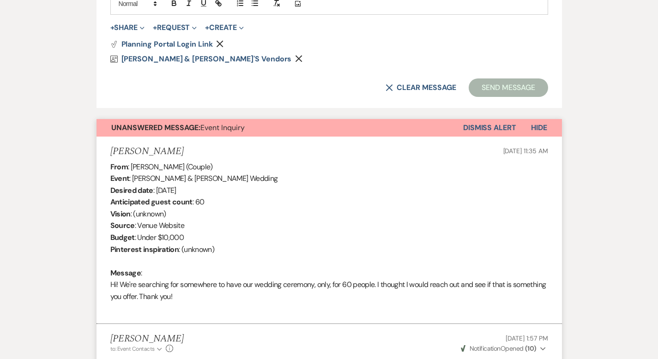
click at [516, 119] on button "Dismiss Alert" at bounding box center [489, 128] width 53 height 18
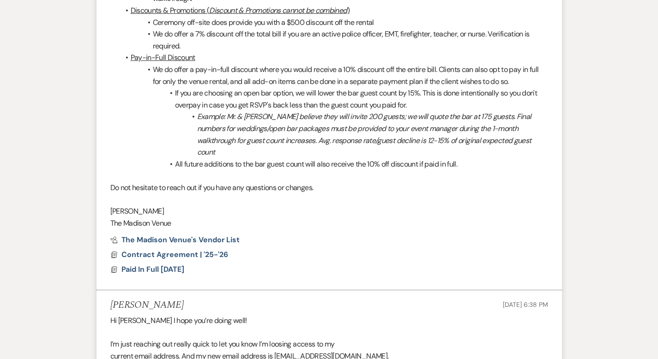
scroll to position [2739, 0]
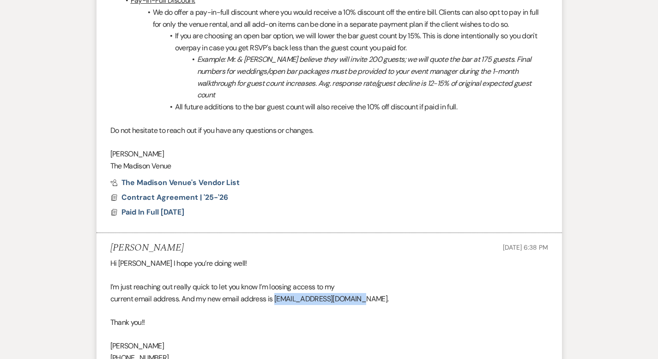
drag, startPoint x: 245, startPoint y: 162, endPoint x: 315, endPoint y: 158, distance: 69.8
click at [320, 258] on div "Hi [PERSON_NAME] I hope you’re doing well! I’m just reaching out really quick t…" at bounding box center [329, 323] width 438 height 130
copy div "[EMAIL_ADDRESS][DOMAIN_NAME]"
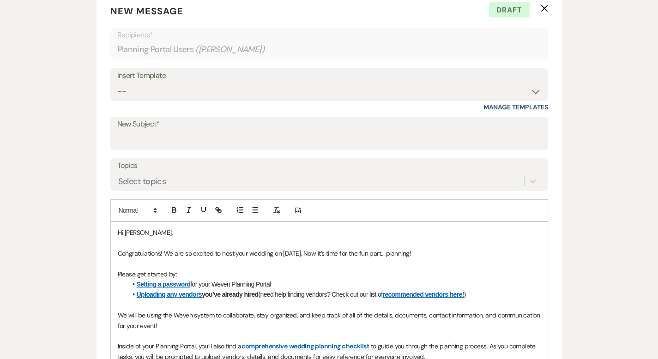
scroll to position [0, 0]
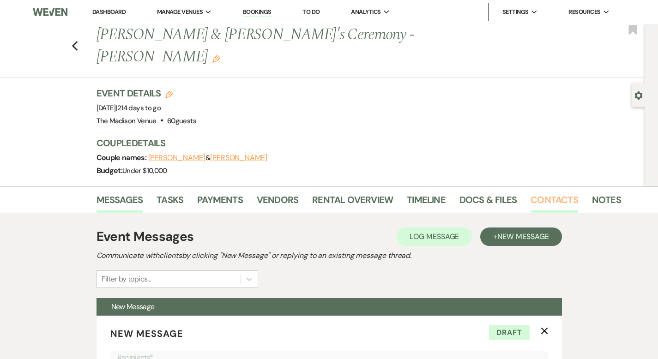
click at [537, 192] on link "Contacts" at bounding box center [554, 202] width 48 height 20
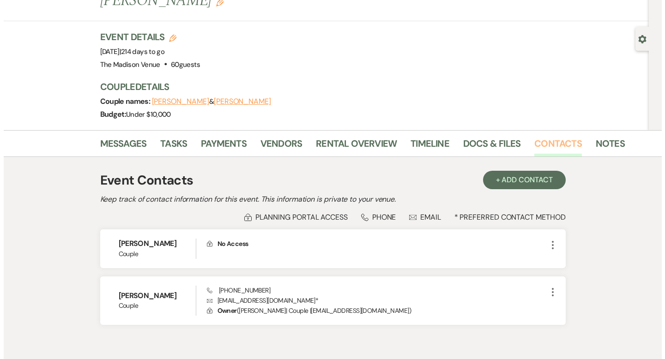
scroll to position [82, 0]
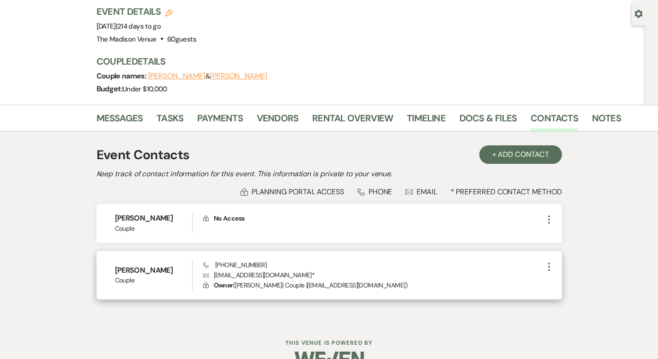
click at [554, 261] on icon "More" at bounding box center [548, 266] width 11 height 11
click at [562, 281] on icon "Pencil" at bounding box center [557, 284] width 7 height 7
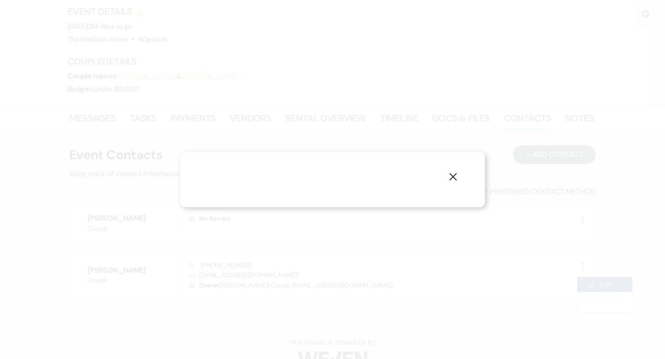
select select "1"
select select "email"
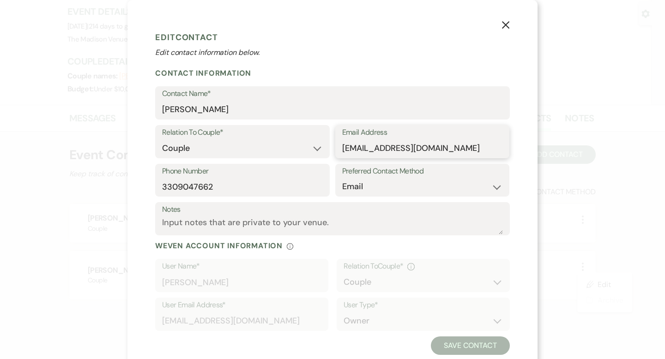
drag, startPoint x: 425, startPoint y: 149, endPoint x: 320, endPoint y: 144, distance: 104.9
click at [320, 144] on div "Relation To Couple* Couple Planner Parent of Couple Family Member Friend Other …" at bounding box center [332, 144] width 354 height 39
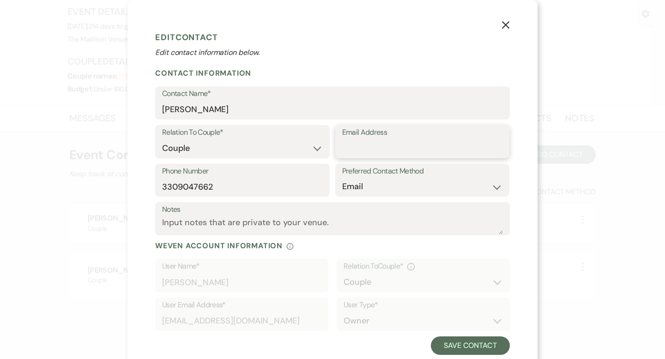
paste input "[EMAIL_ADDRESS][DOMAIN_NAME]"
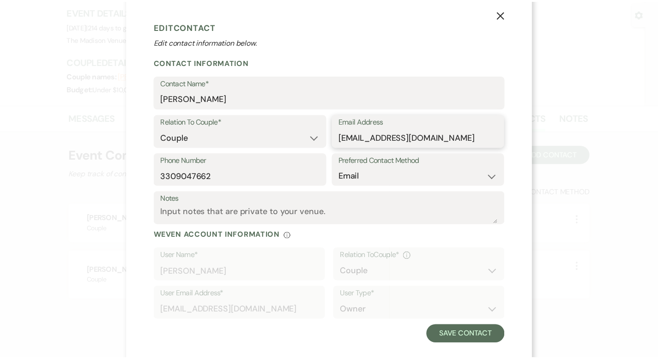
scroll to position [24, 0]
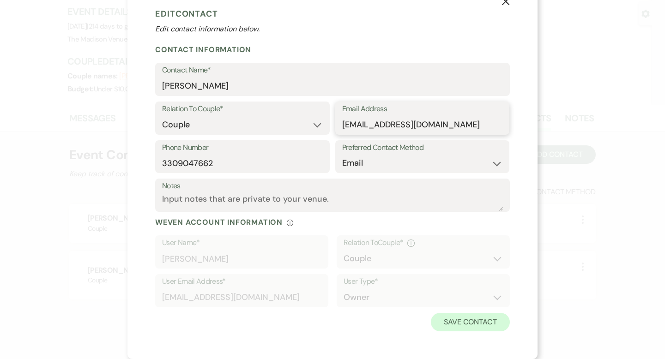
type input "[EMAIL_ADDRESS][DOMAIN_NAME]"
click at [467, 316] on button "Save Contact" at bounding box center [470, 322] width 79 height 18
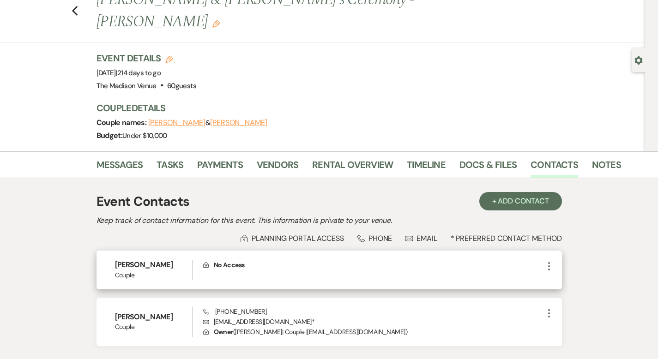
scroll to position [0, 0]
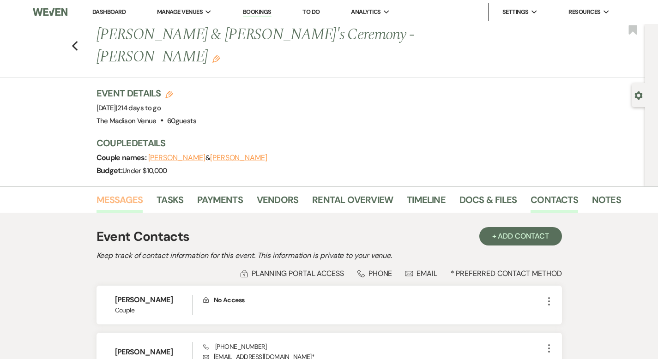
click at [96, 192] on link "Messages" at bounding box center [119, 202] width 47 height 20
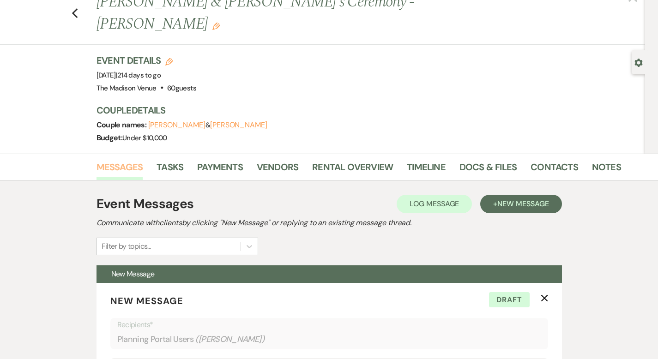
scroll to position [33, 0]
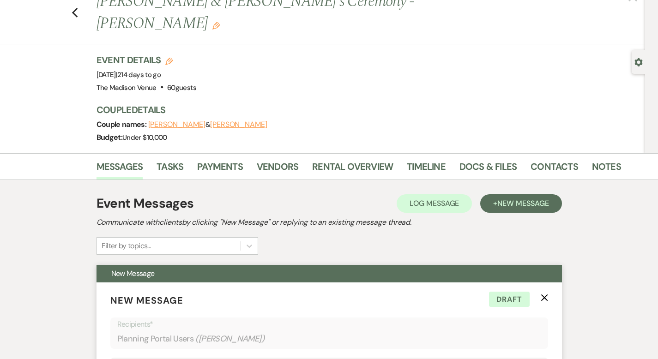
click at [548, 294] on icon "X" at bounding box center [543, 297] width 7 height 7
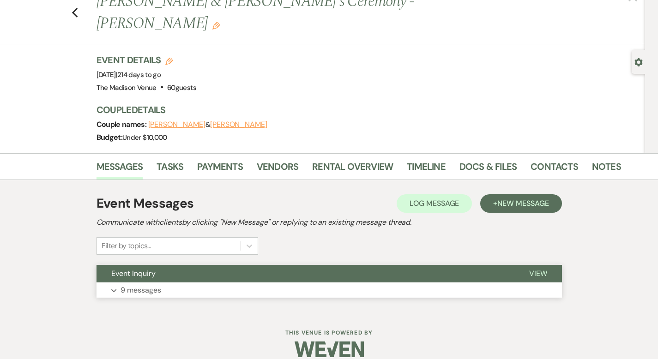
scroll to position [23, 0]
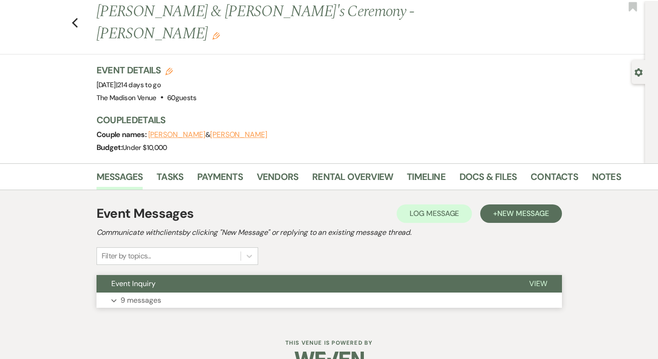
click at [547, 279] on span "View" at bounding box center [538, 284] width 18 height 10
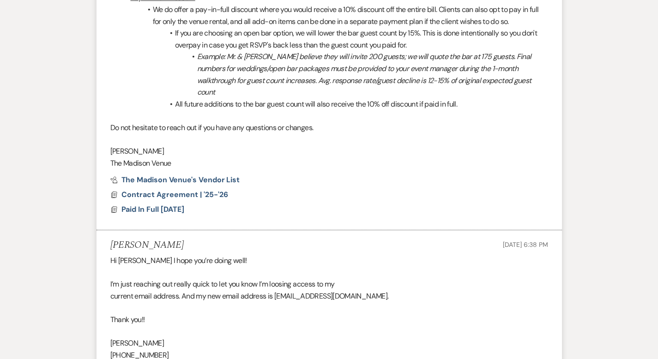
scroll to position [2170, 0]
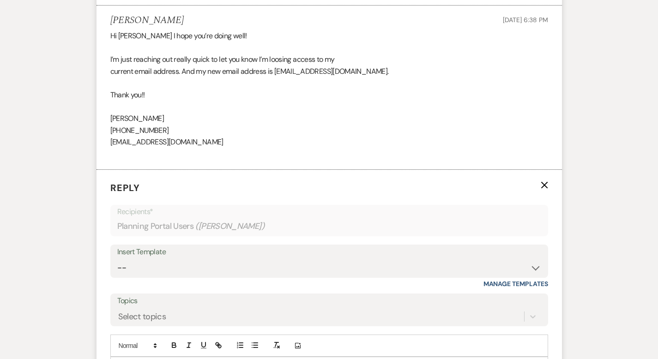
scroll to position [2387, 0]
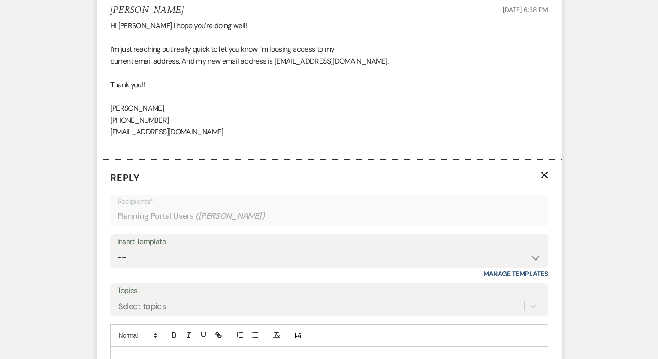
click at [128, 353] on p at bounding box center [329, 358] width 423 height 10
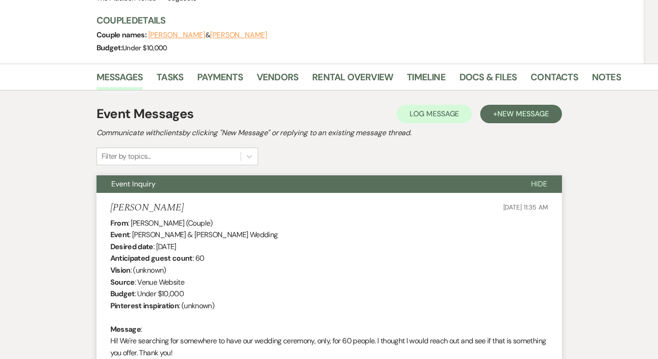
scroll to position [0, 0]
